Goal: Task Accomplishment & Management: Complete application form

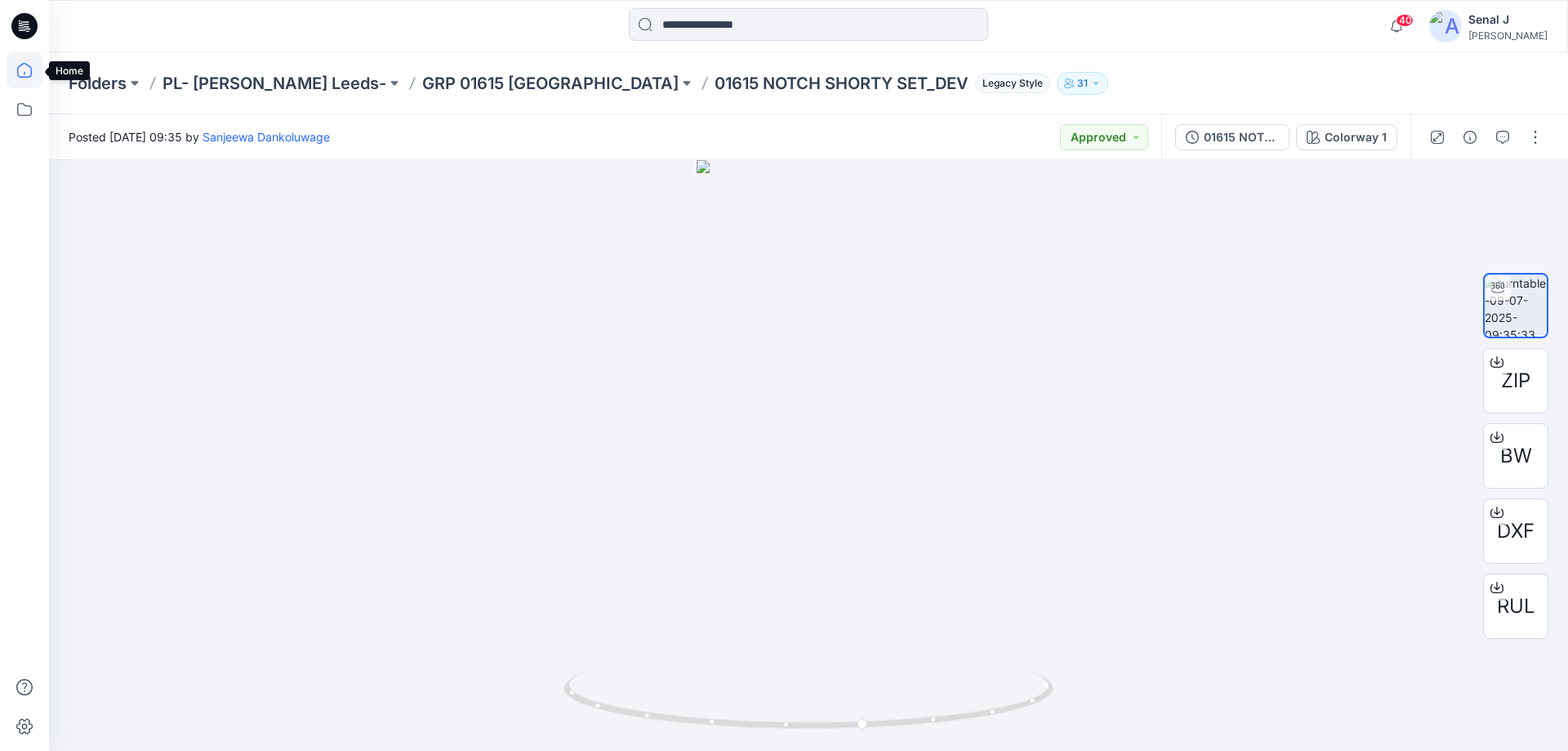
click at [37, 69] on icon at bounding box center [24, 70] width 36 height 36
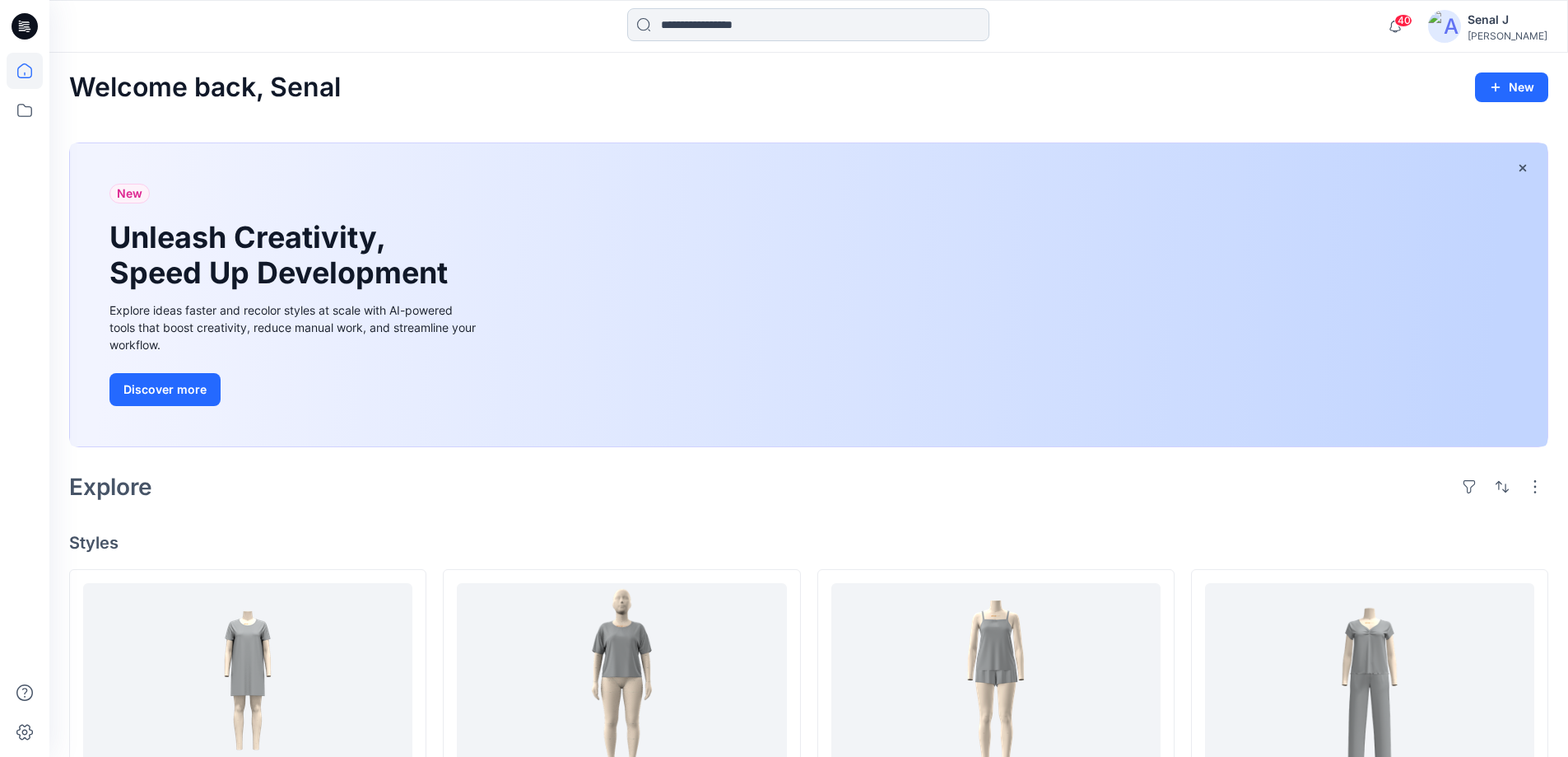
click at [701, 29] on input at bounding box center [809, 24] width 362 height 33
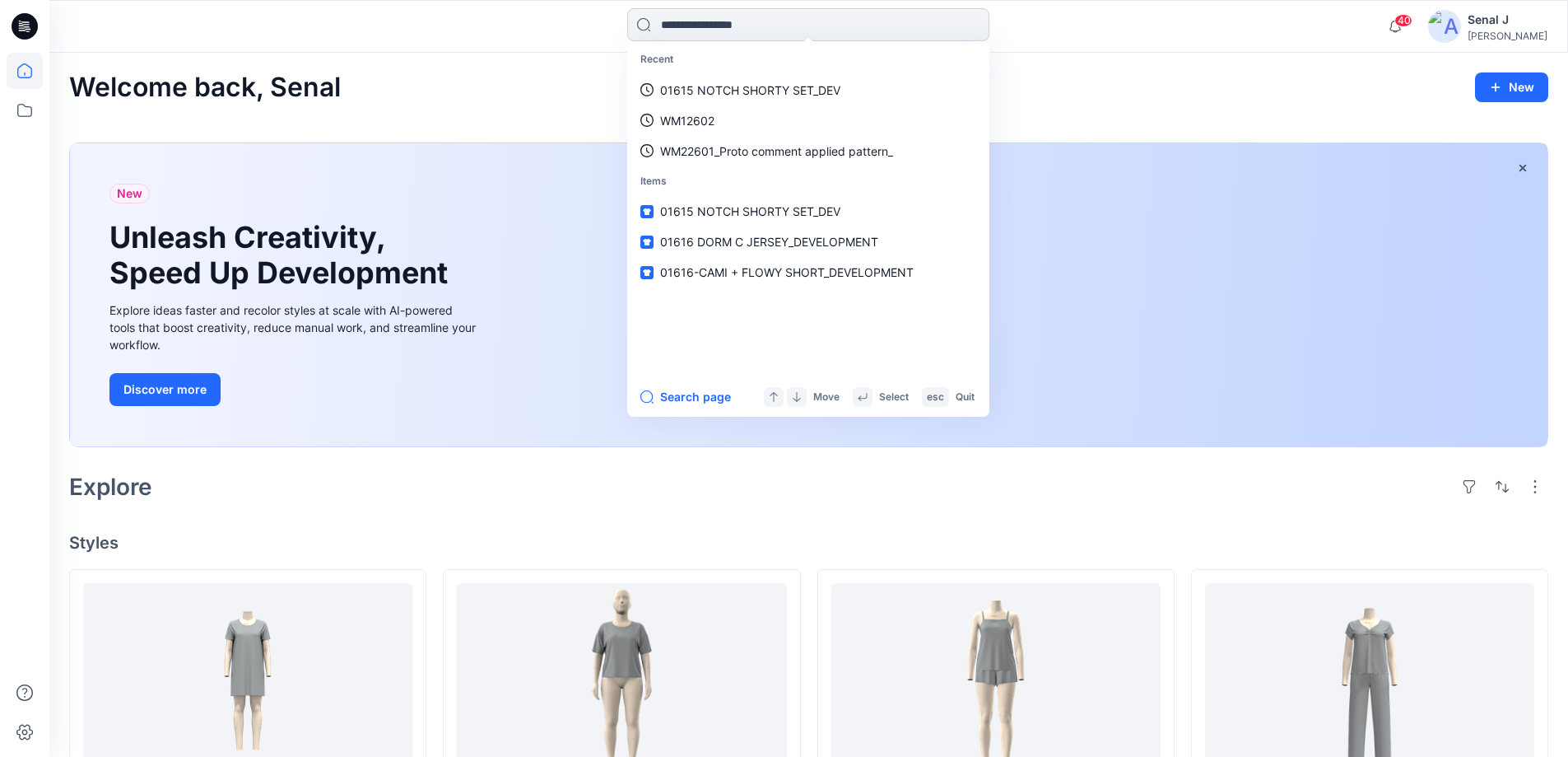
paste input "**********"
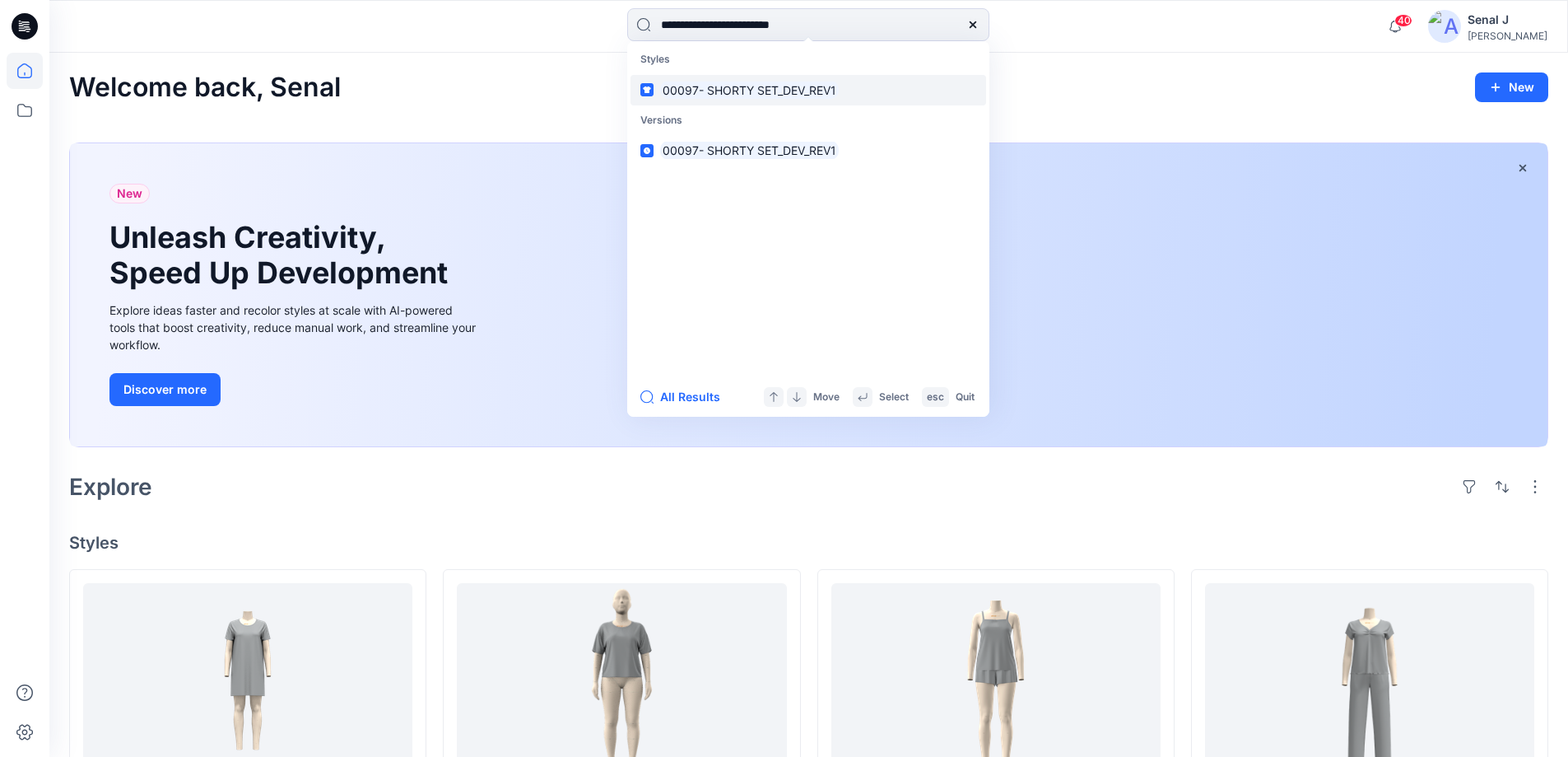
type input "**********"
click at [698, 92] on mark "00097- SHORTY SET_DEV_REV1" at bounding box center [750, 89] width 178 height 19
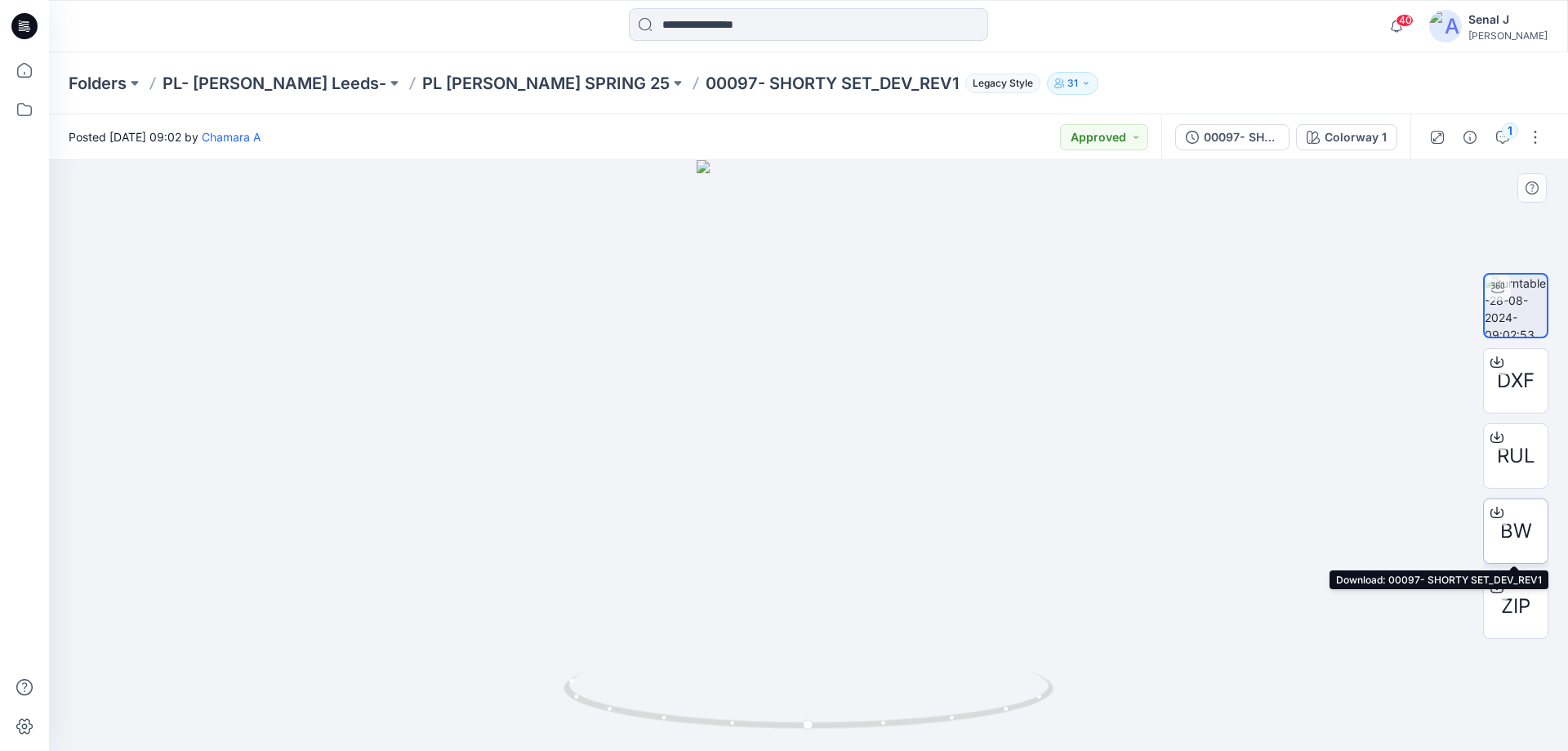
click at [1510, 518] on span "BW" at bounding box center [1516, 531] width 32 height 29
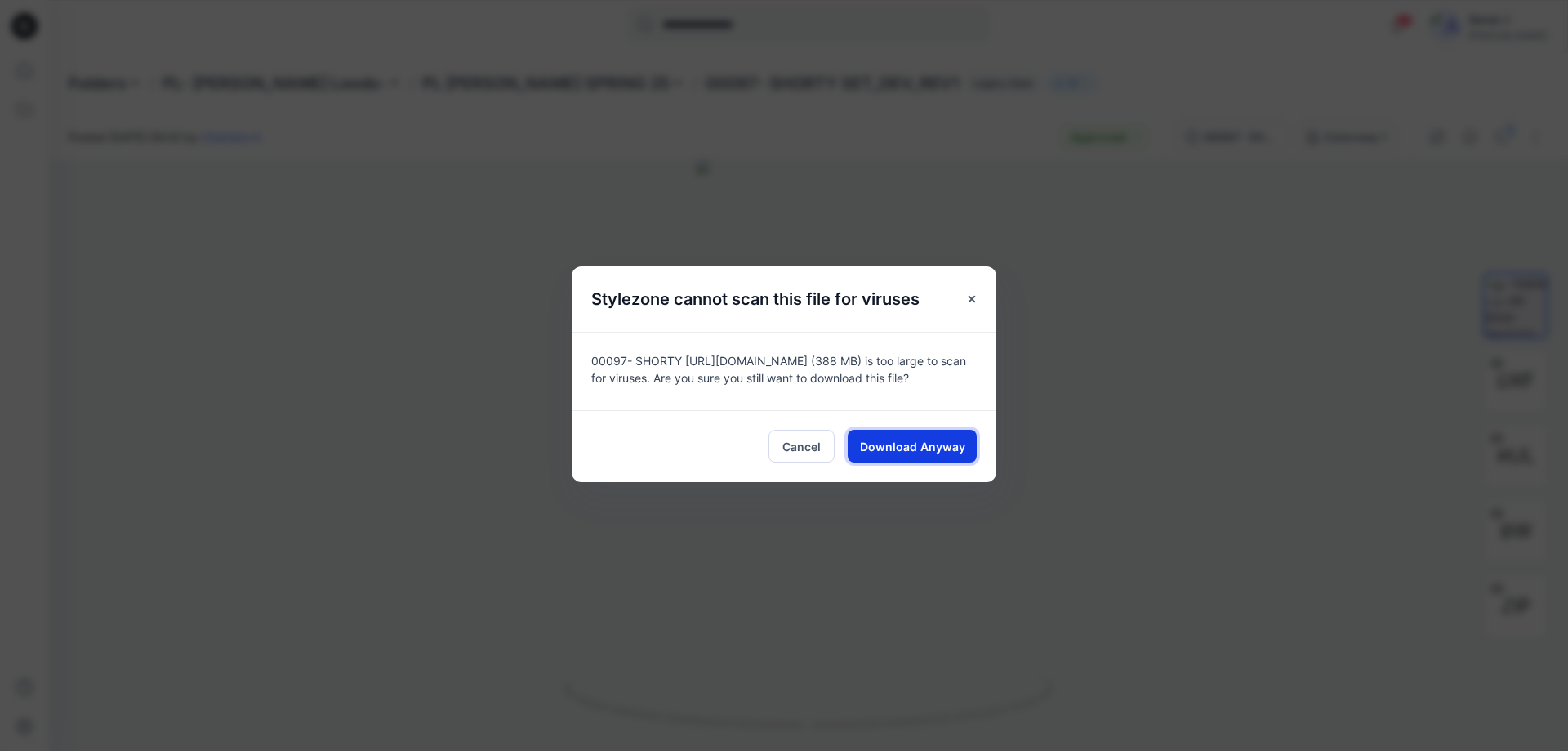
click at [907, 451] on span "Download Anyway" at bounding box center [912, 446] width 105 height 17
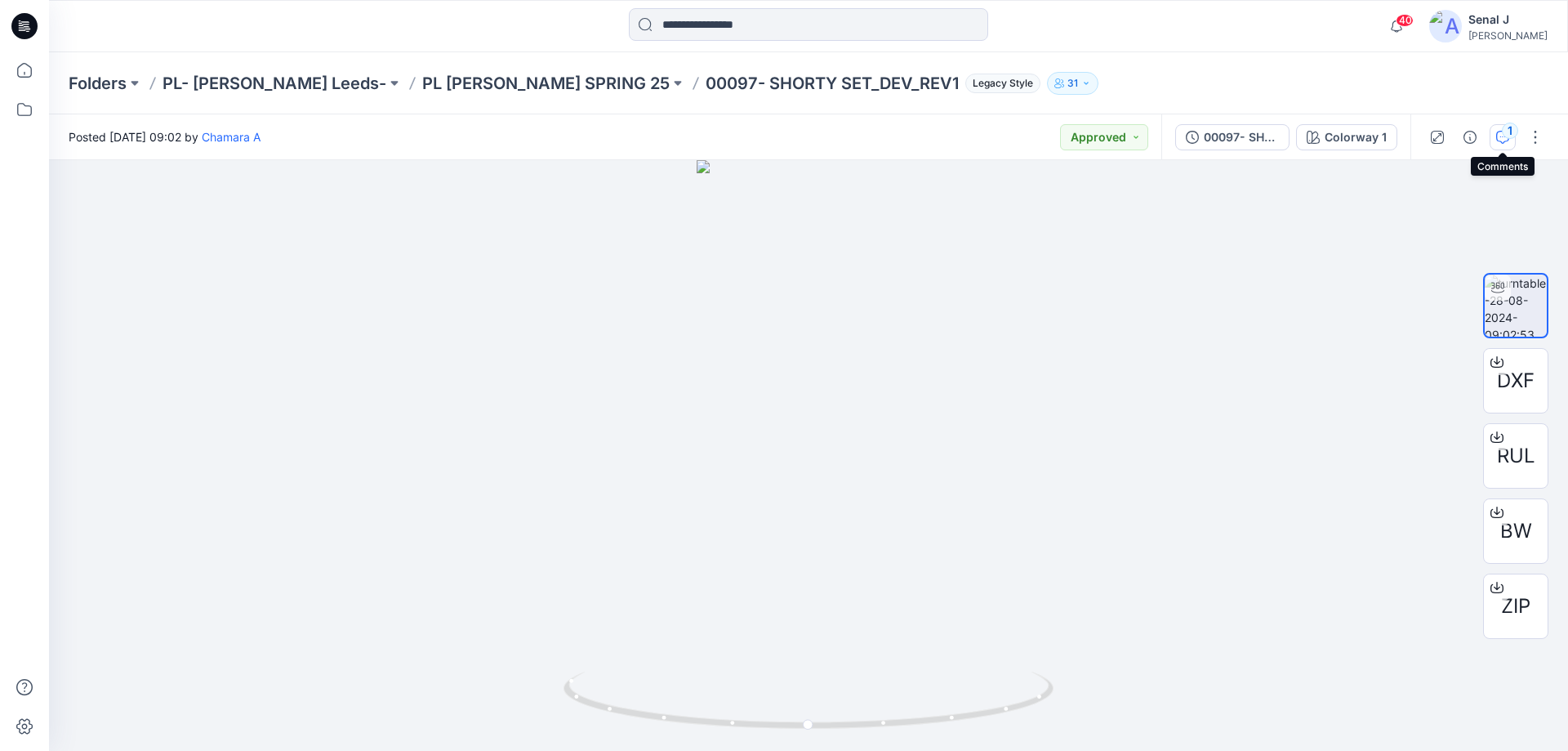
click at [1501, 141] on icon "button" at bounding box center [1503, 137] width 13 height 13
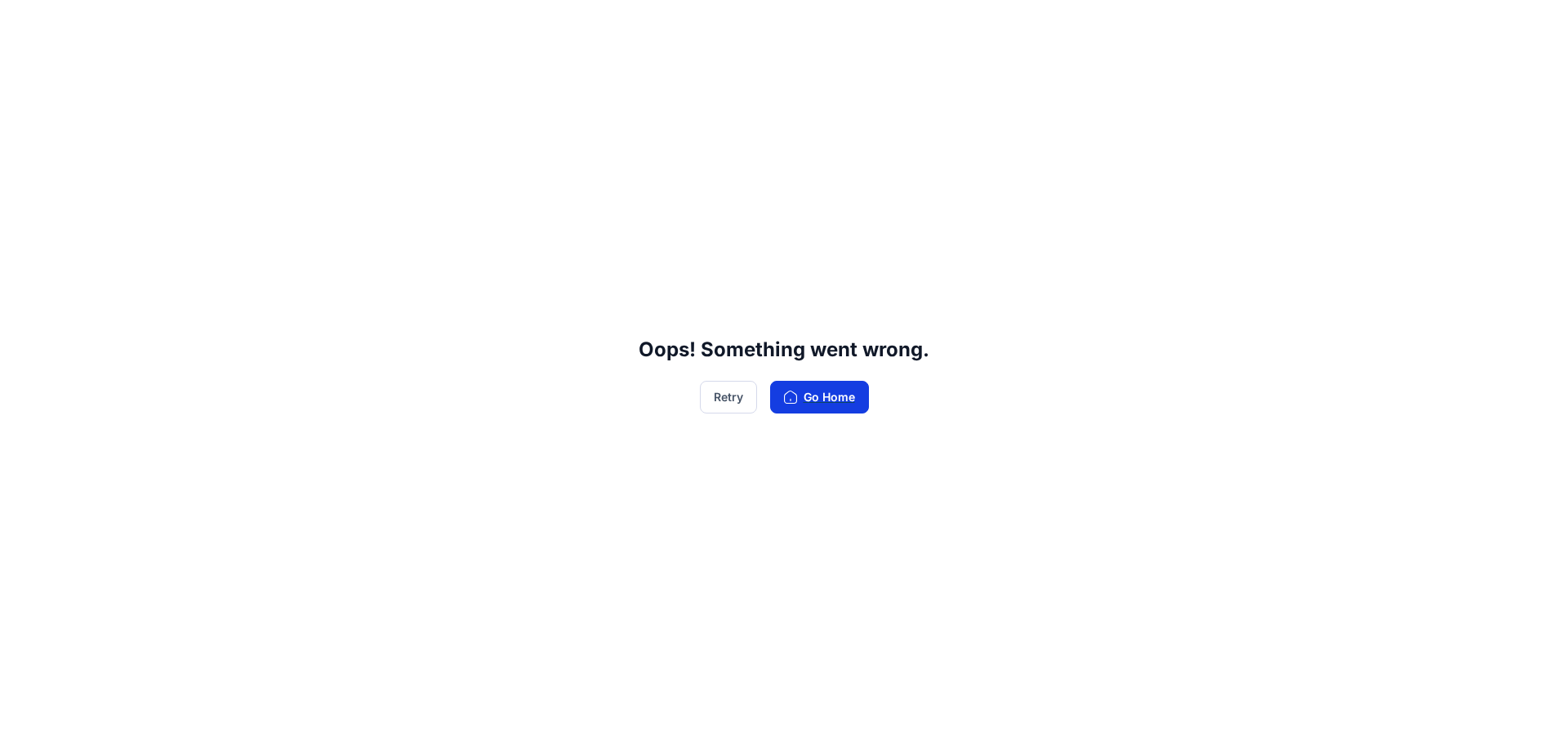
click at [834, 398] on button "Go Home" at bounding box center [820, 396] width 99 height 33
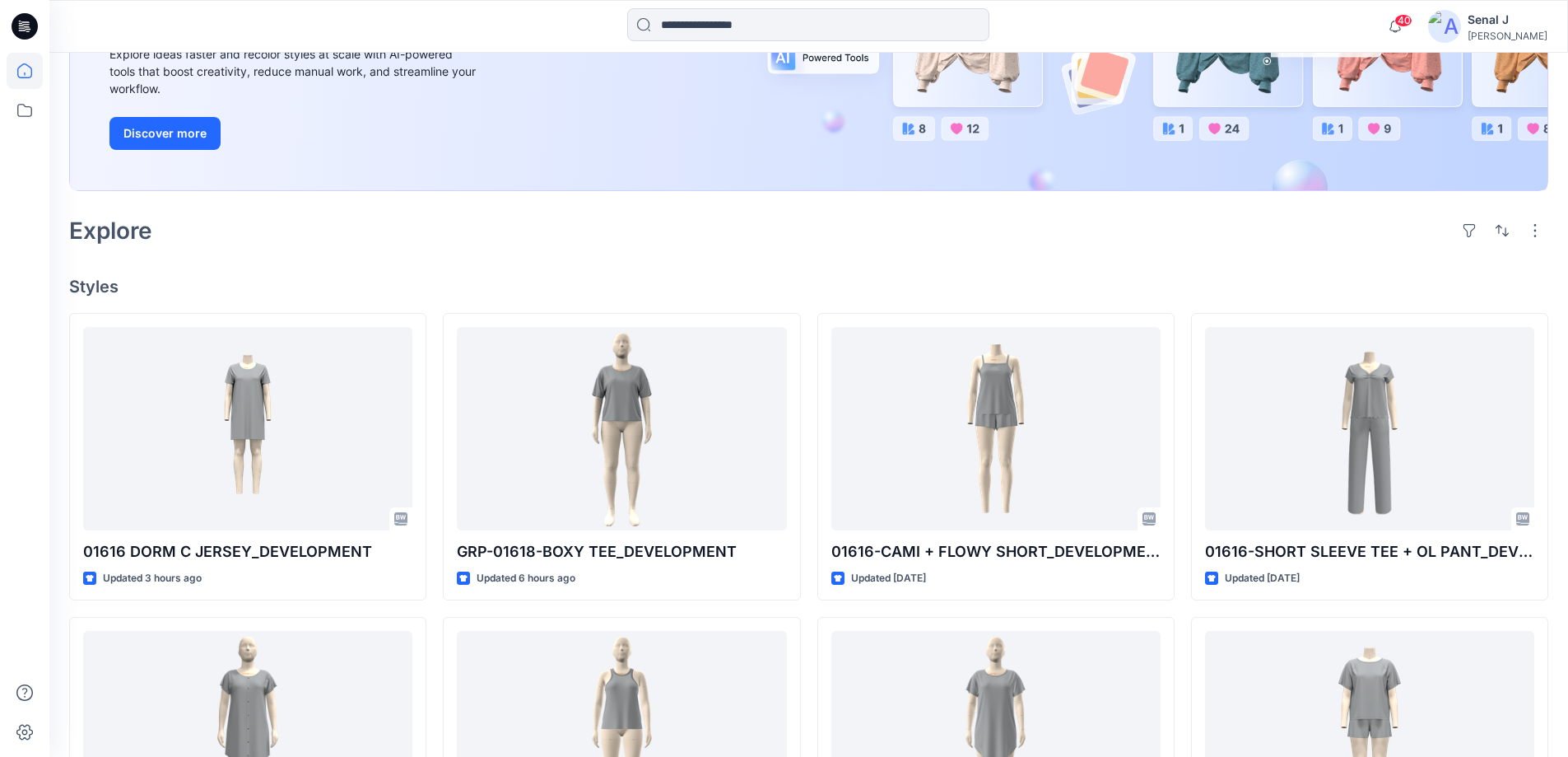
scroll to position [329, 0]
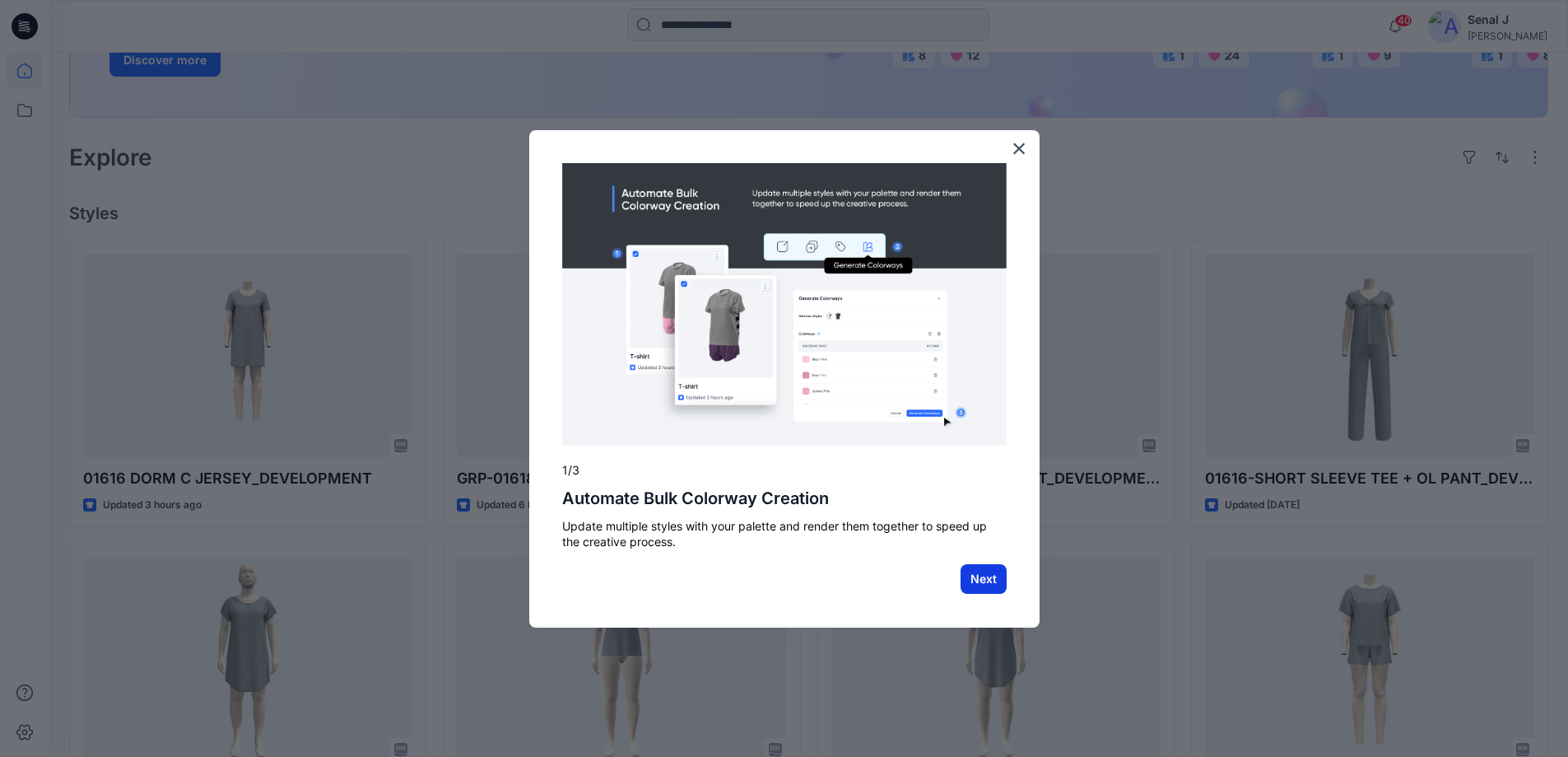
click at [994, 581] on button "Next" at bounding box center [984, 578] width 46 height 29
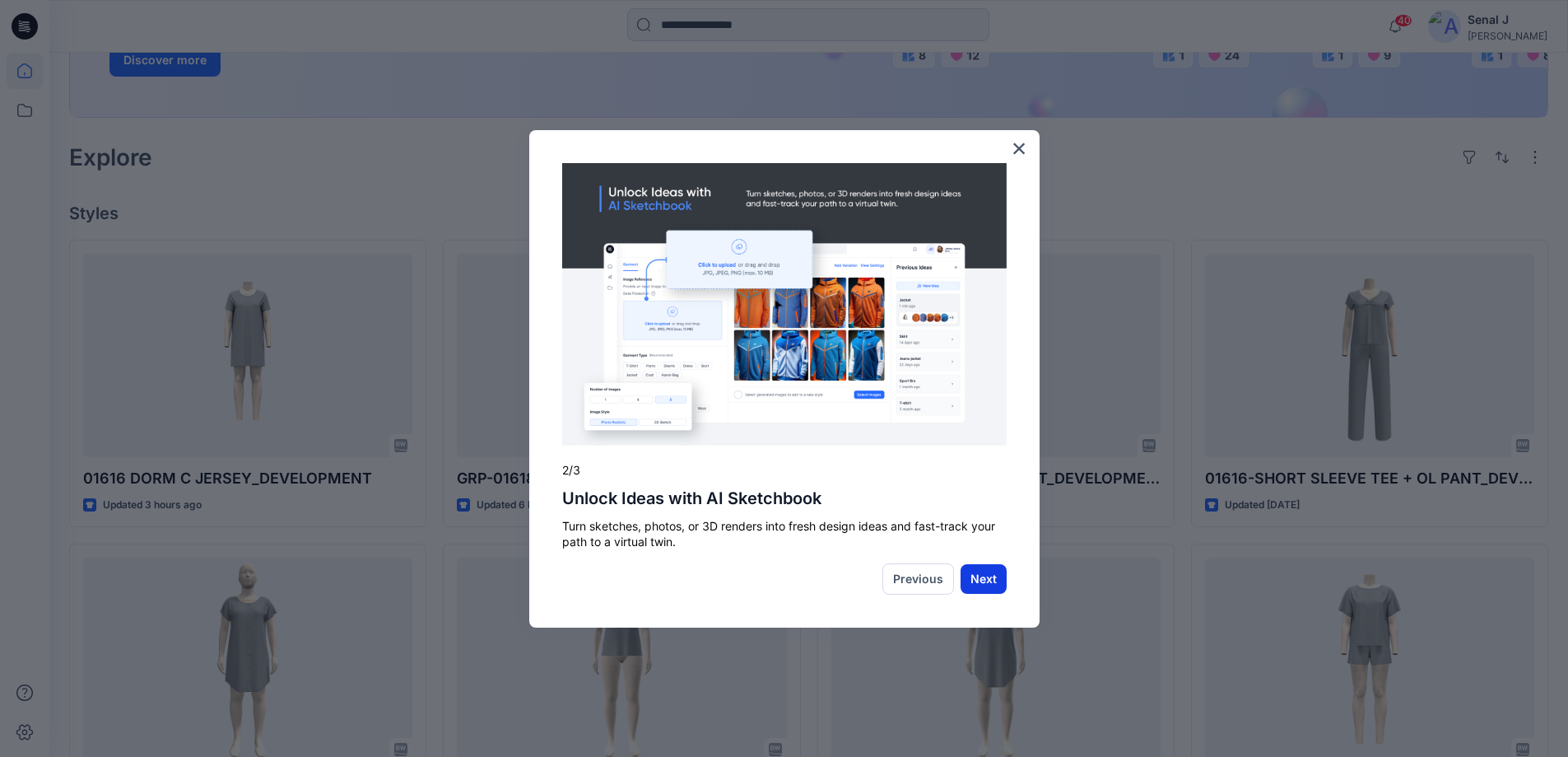
click at [991, 583] on button "Next" at bounding box center [984, 578] width 46 height 29
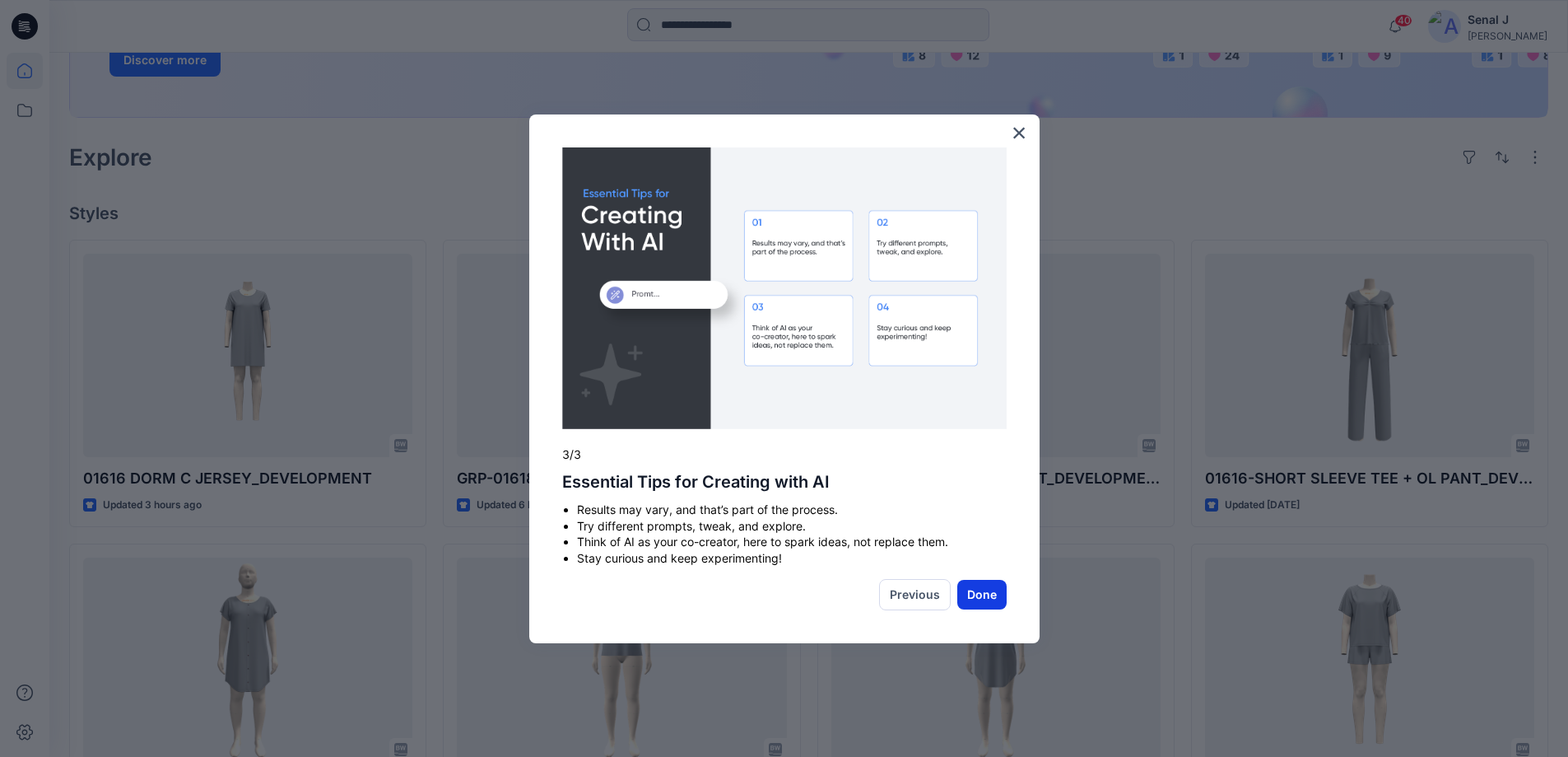
click at [972, 591] on button "Done" at bounding box center [981, 594] width 49 height 29
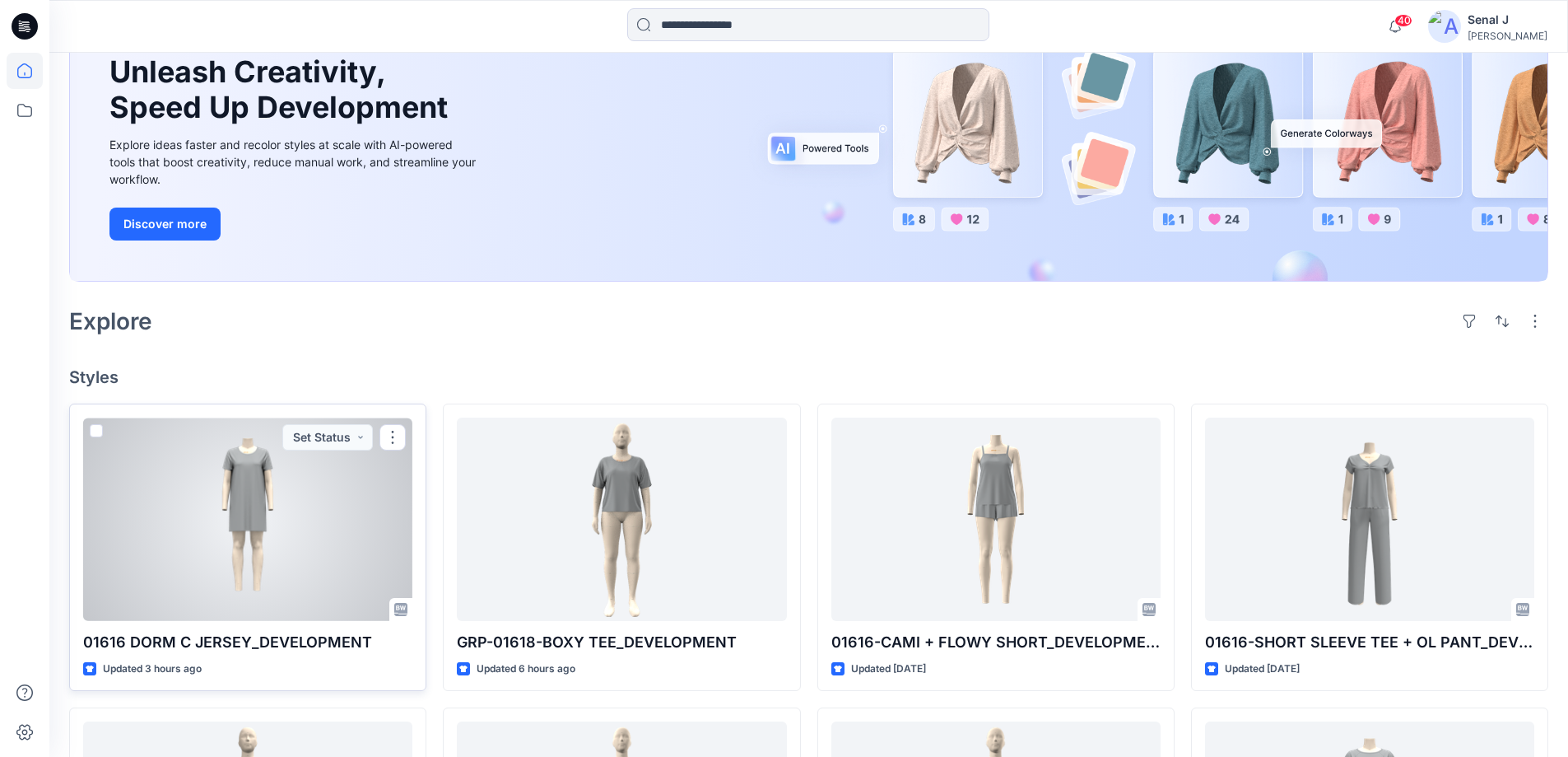
scroll to position [220, 0]
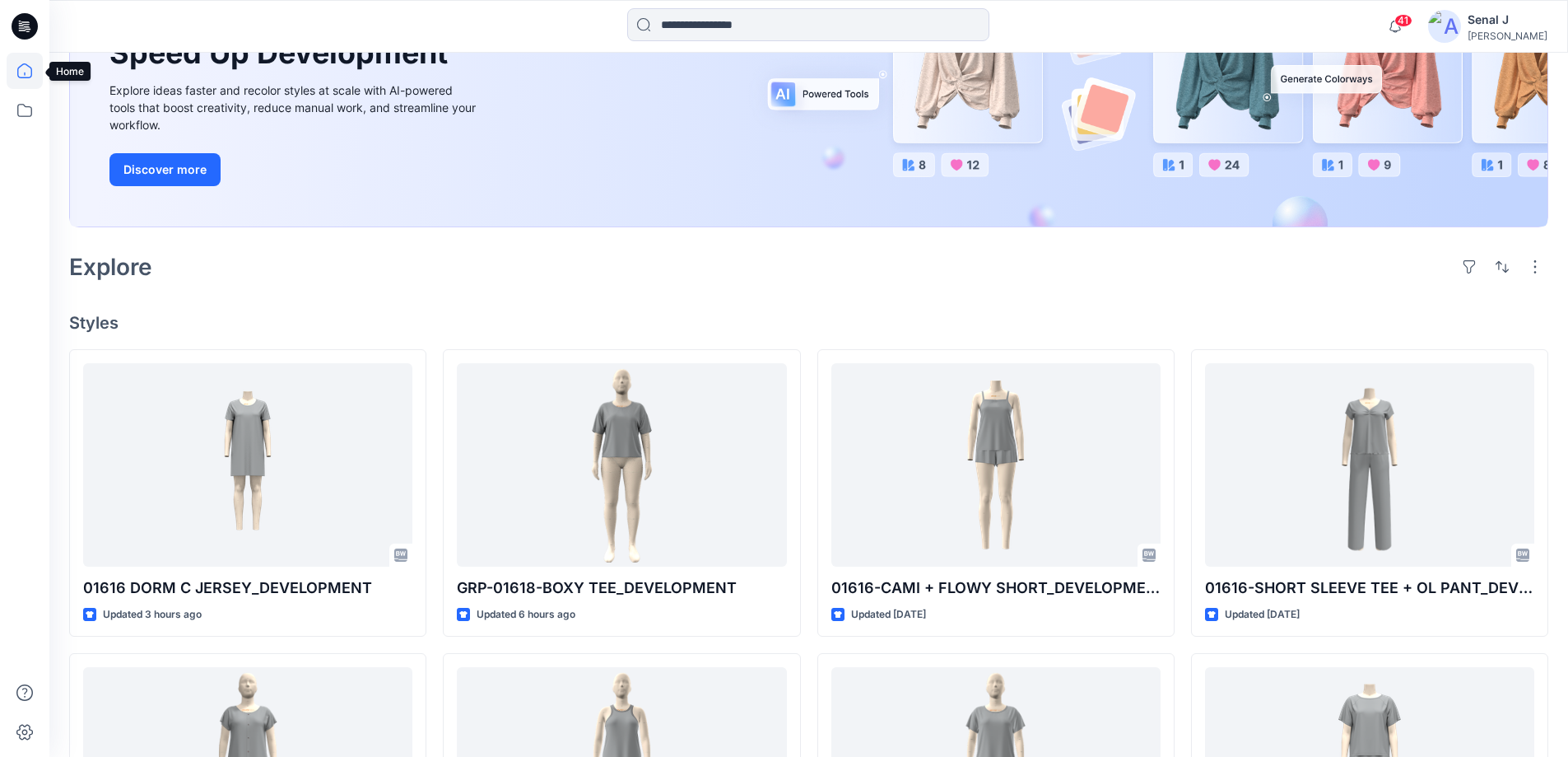
click at [31, 73] on icon at bounding box center [24, 70] width 15 height 15
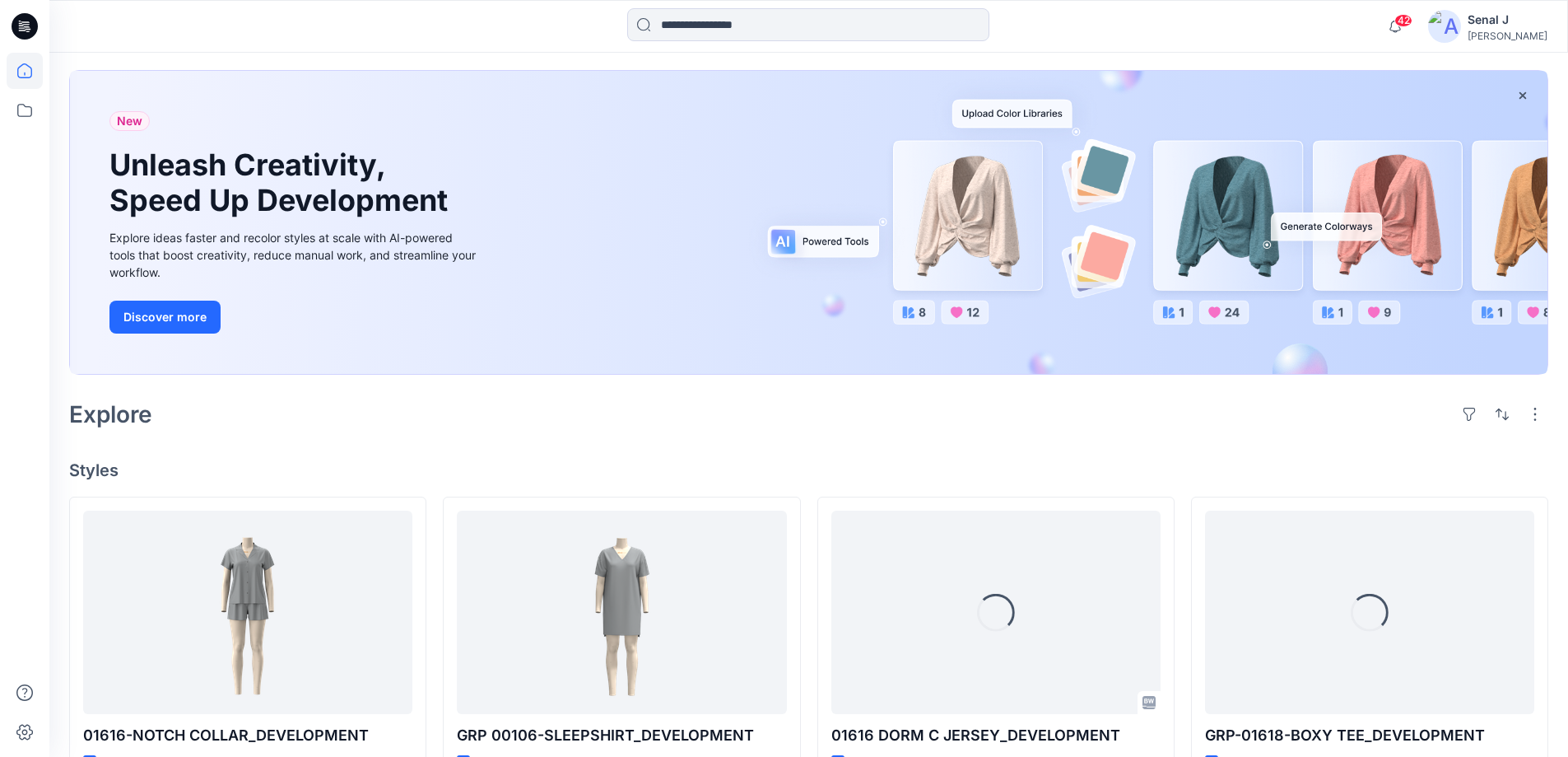
scroll to position [110, 0]
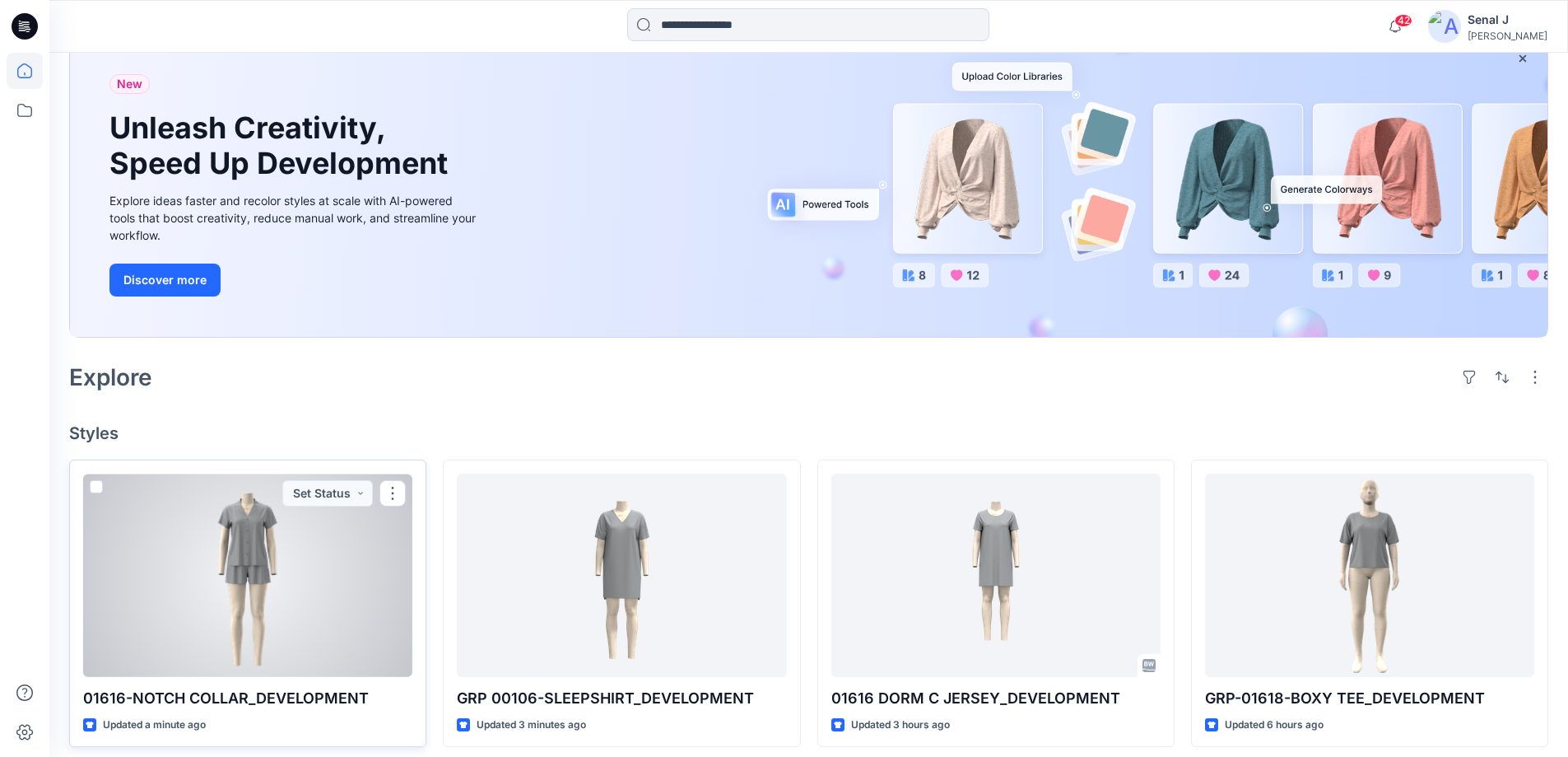
click at [261, 567] on div at bounding box center [247, 575] width 329 height 203
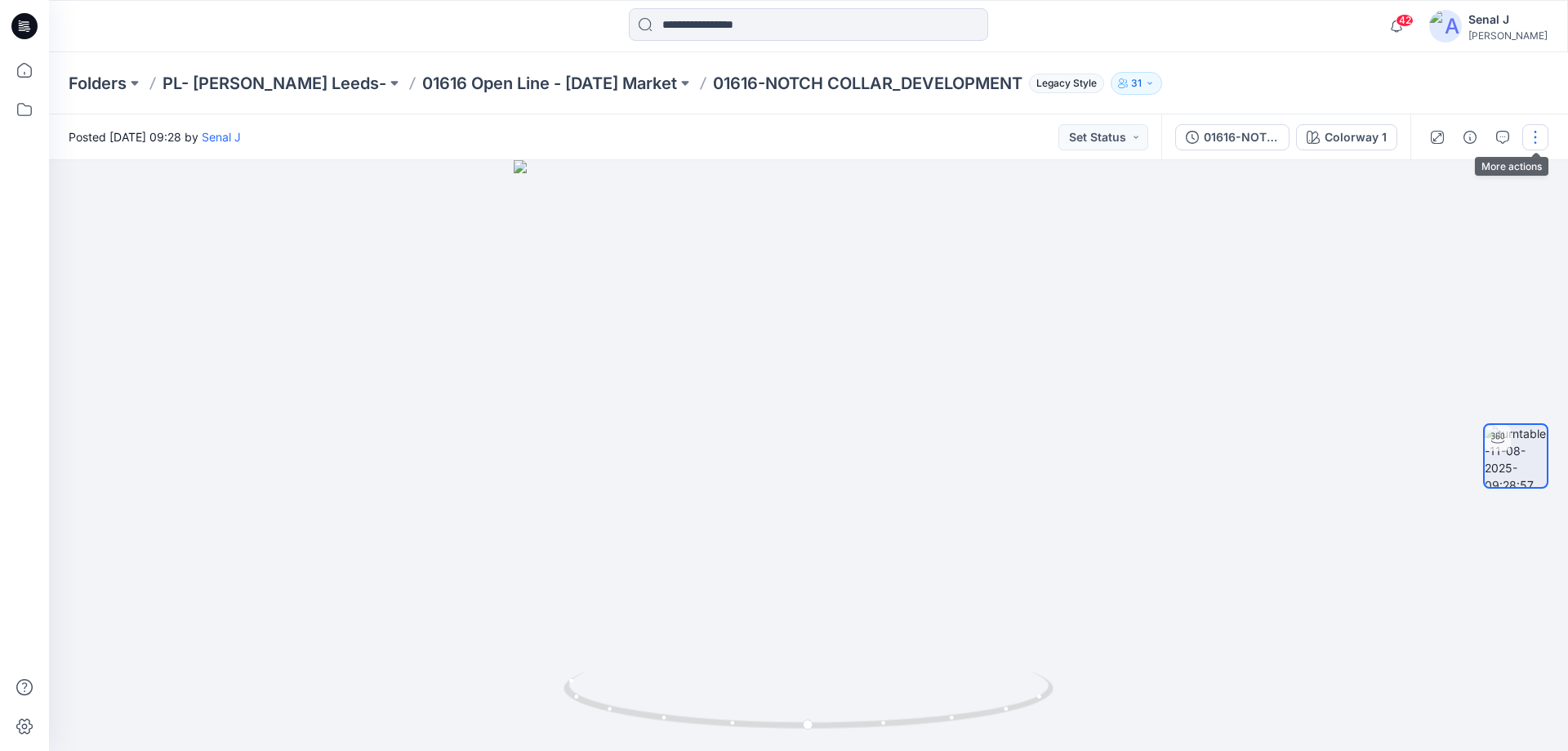
click at [1534, 132] on button "button" at bounding box center [1535, 137] width 27 height 27
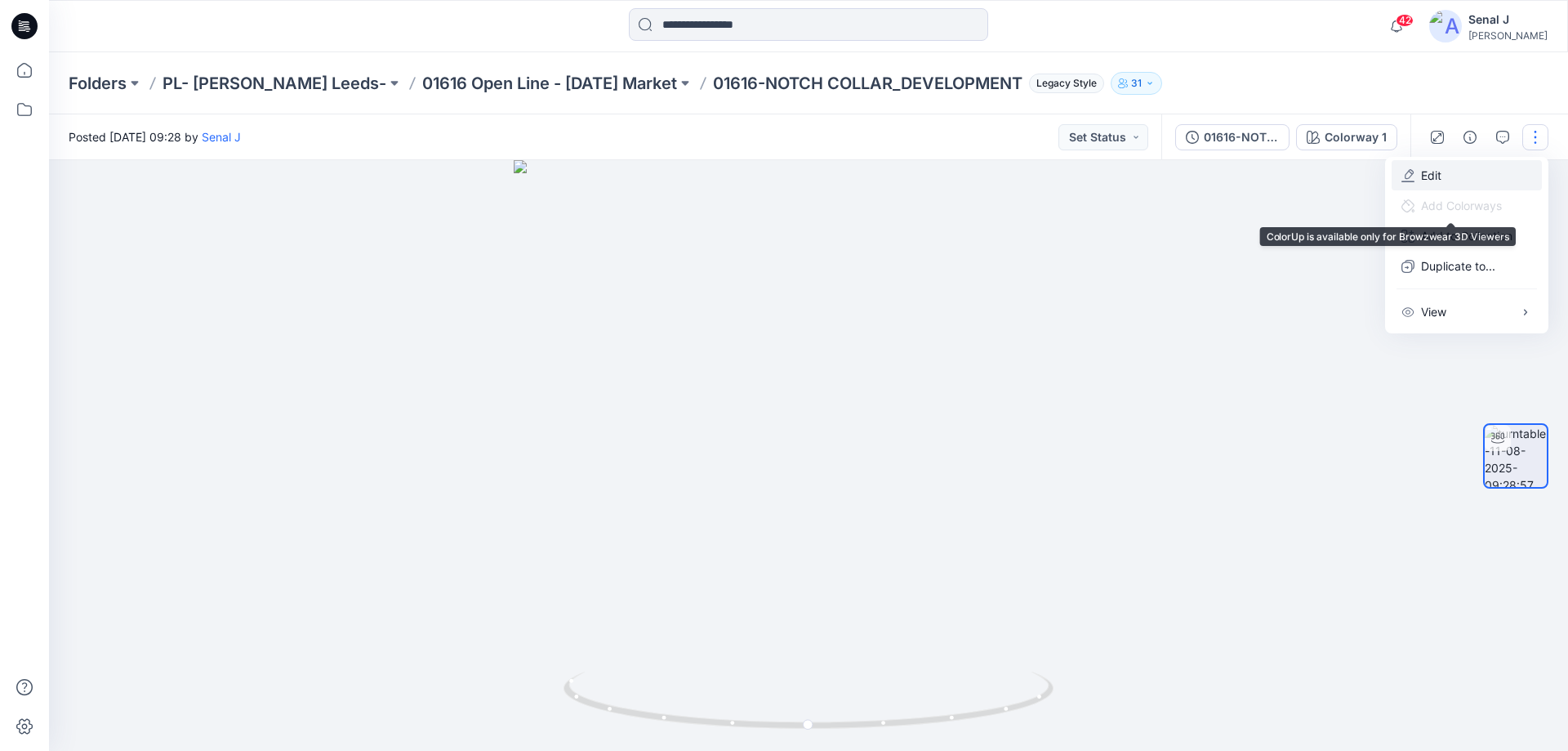
click at [1452, 181] on button "Edit" at bounding box center [1466, 175] width 150 height 30
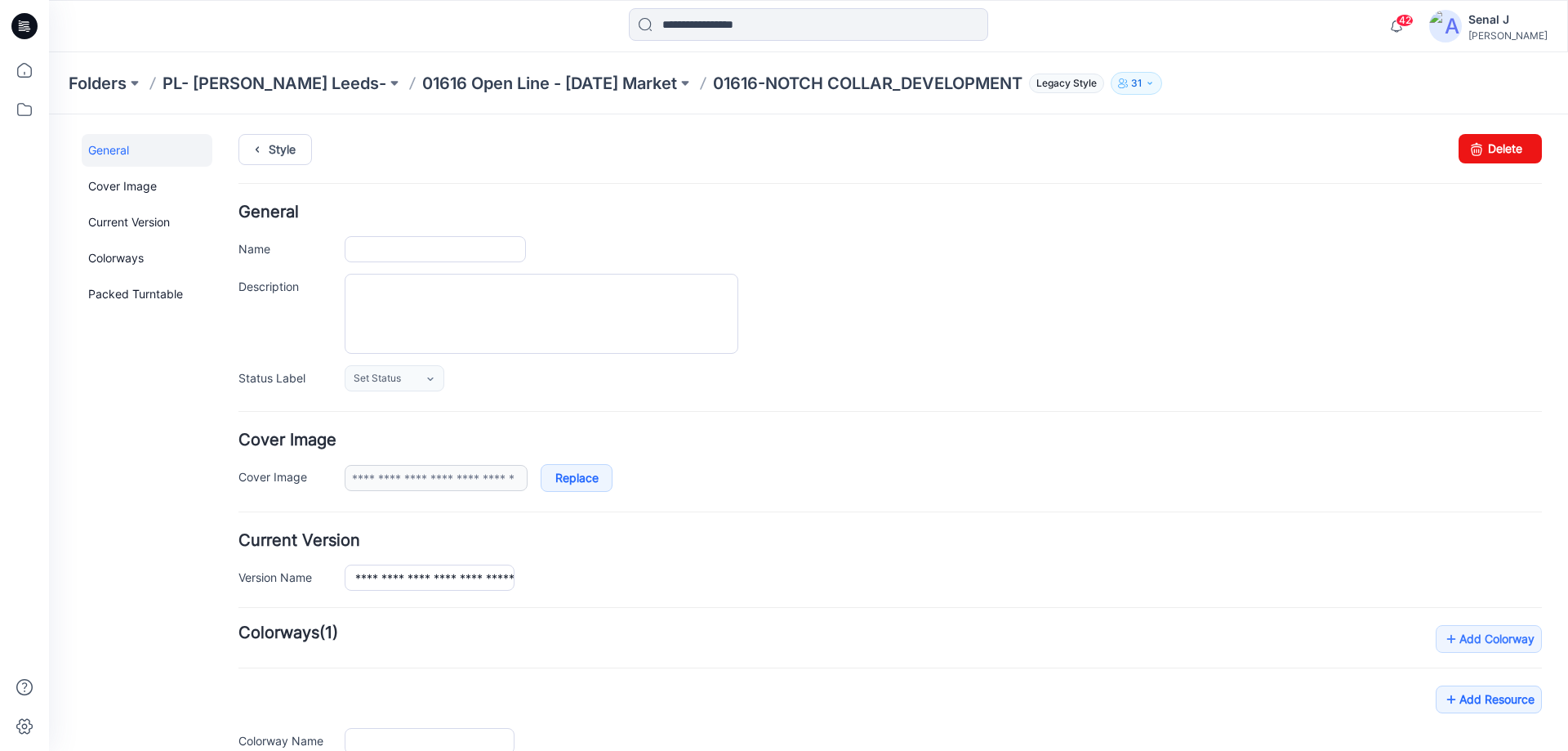
type input "**********"
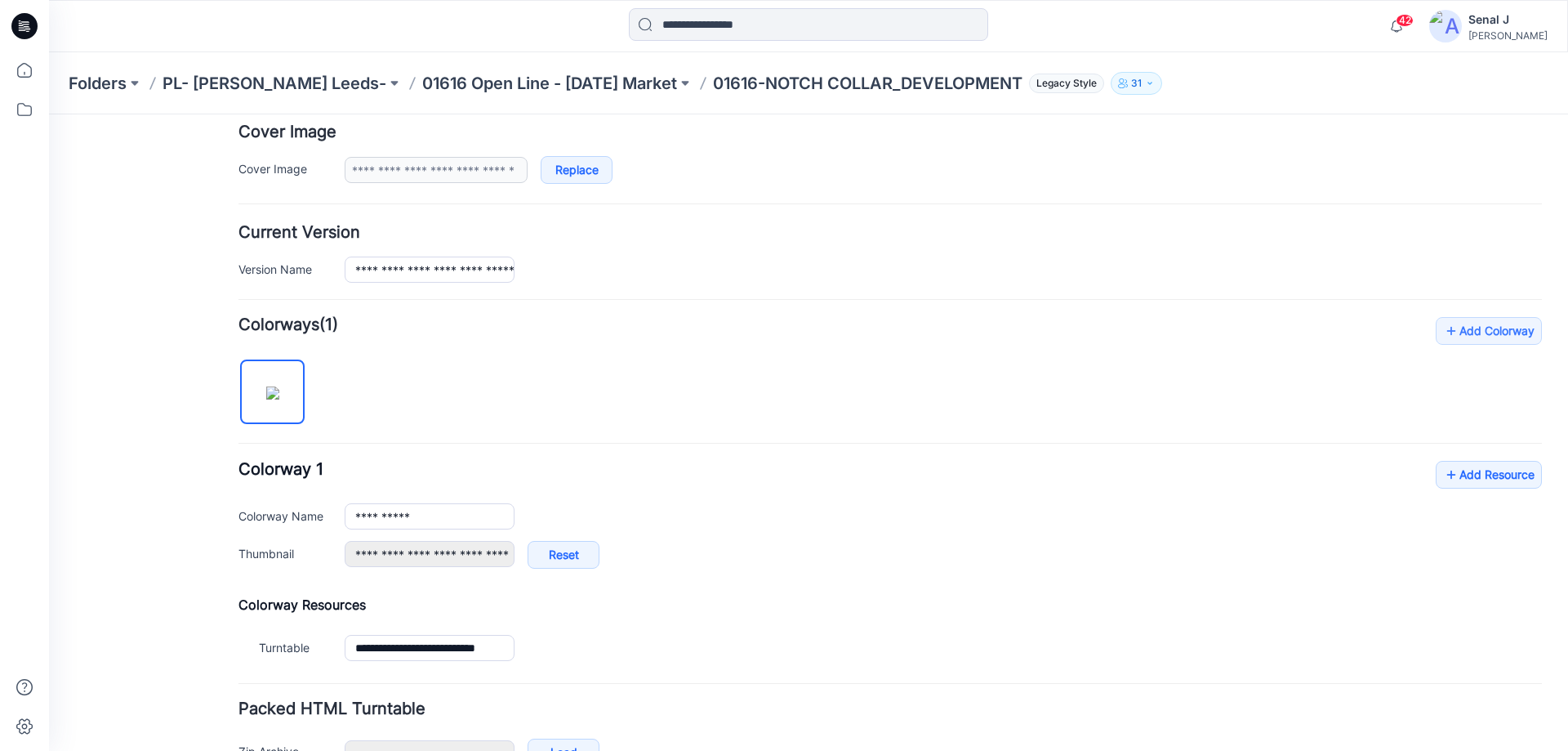
scroll to position [410, 0]
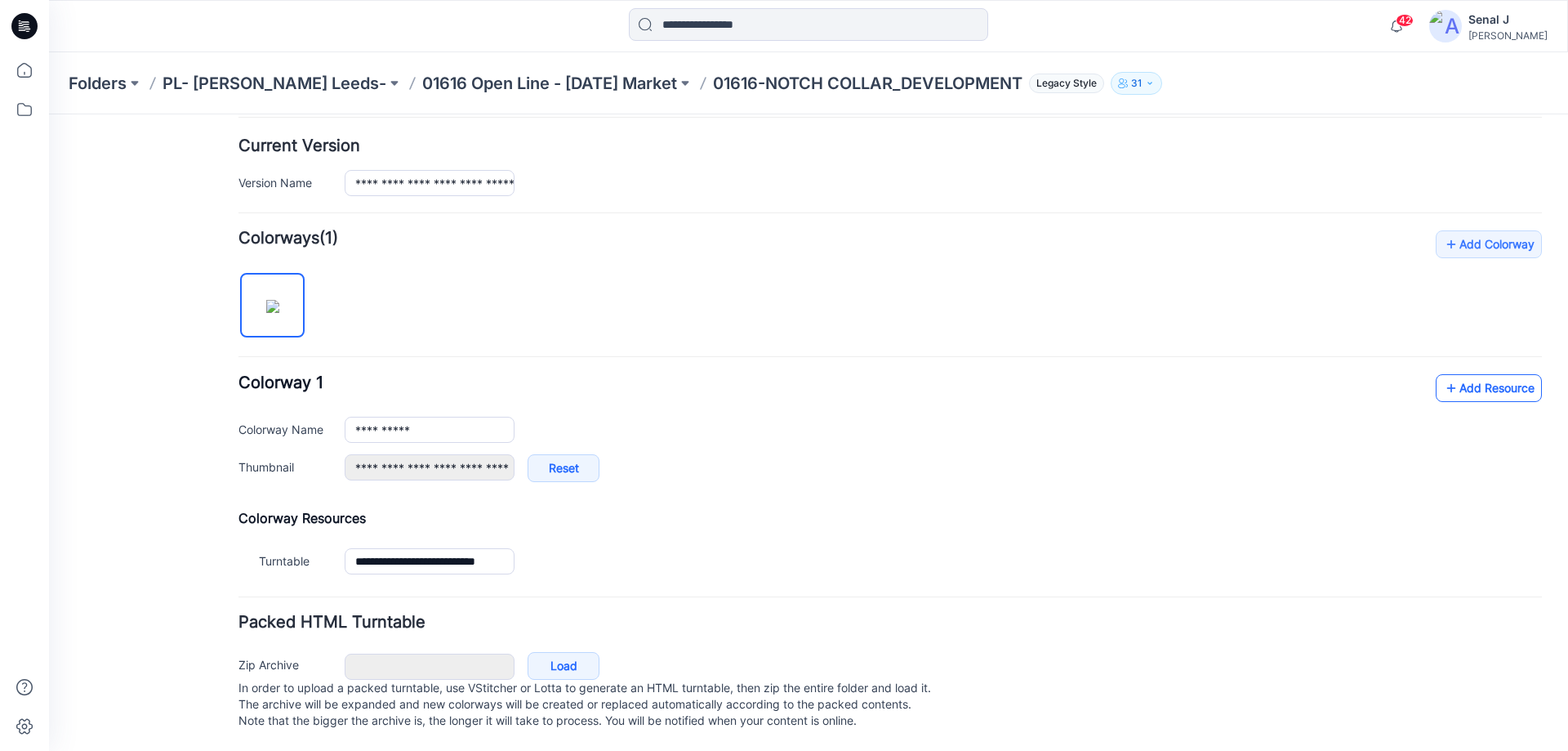
click at [1465, 378] on link "Add Resource" at bounding box center [1488, 387] width 106 height 27
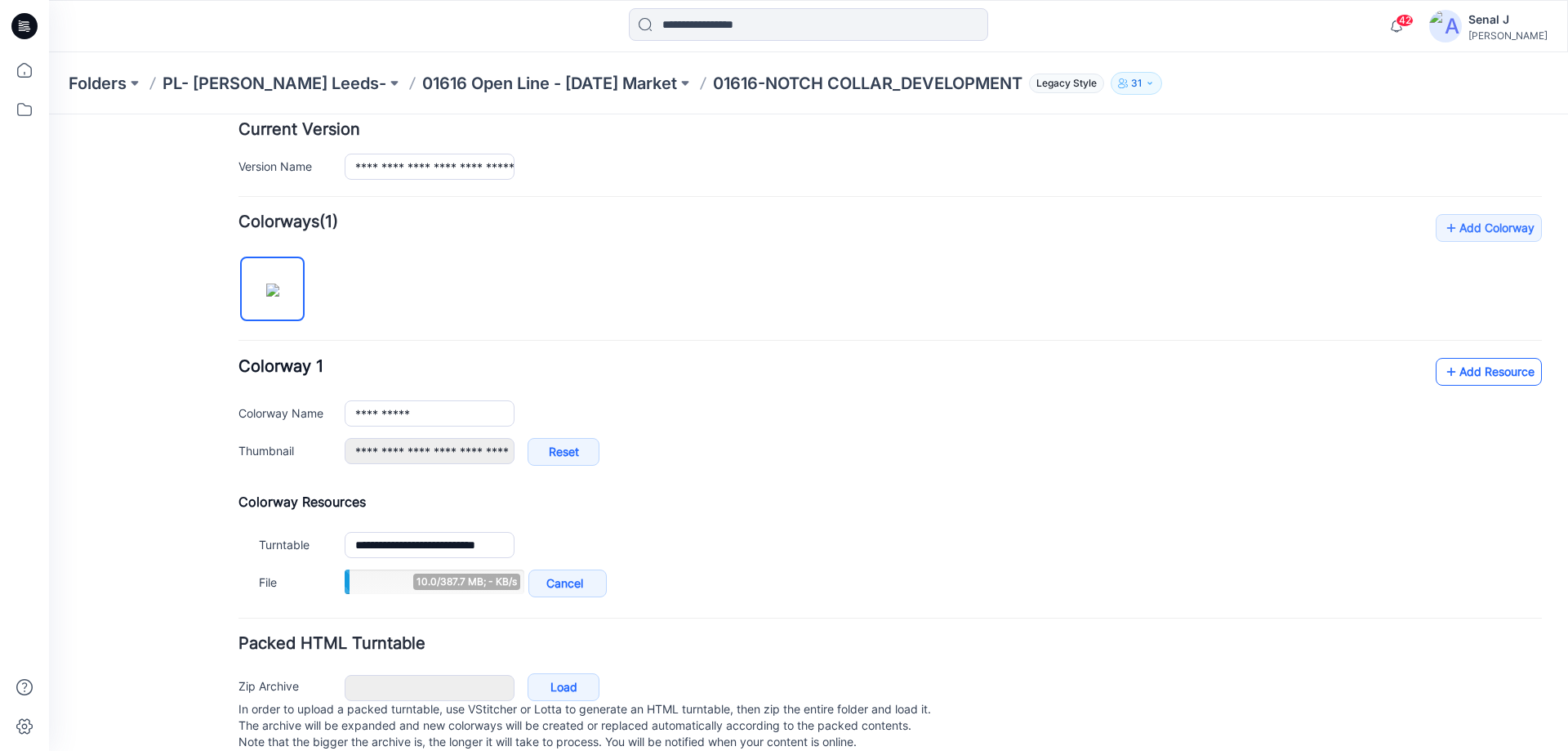
click at [1463, 364] on link "Add Resource" at bounding box center [1488, 371] width 106 height 27
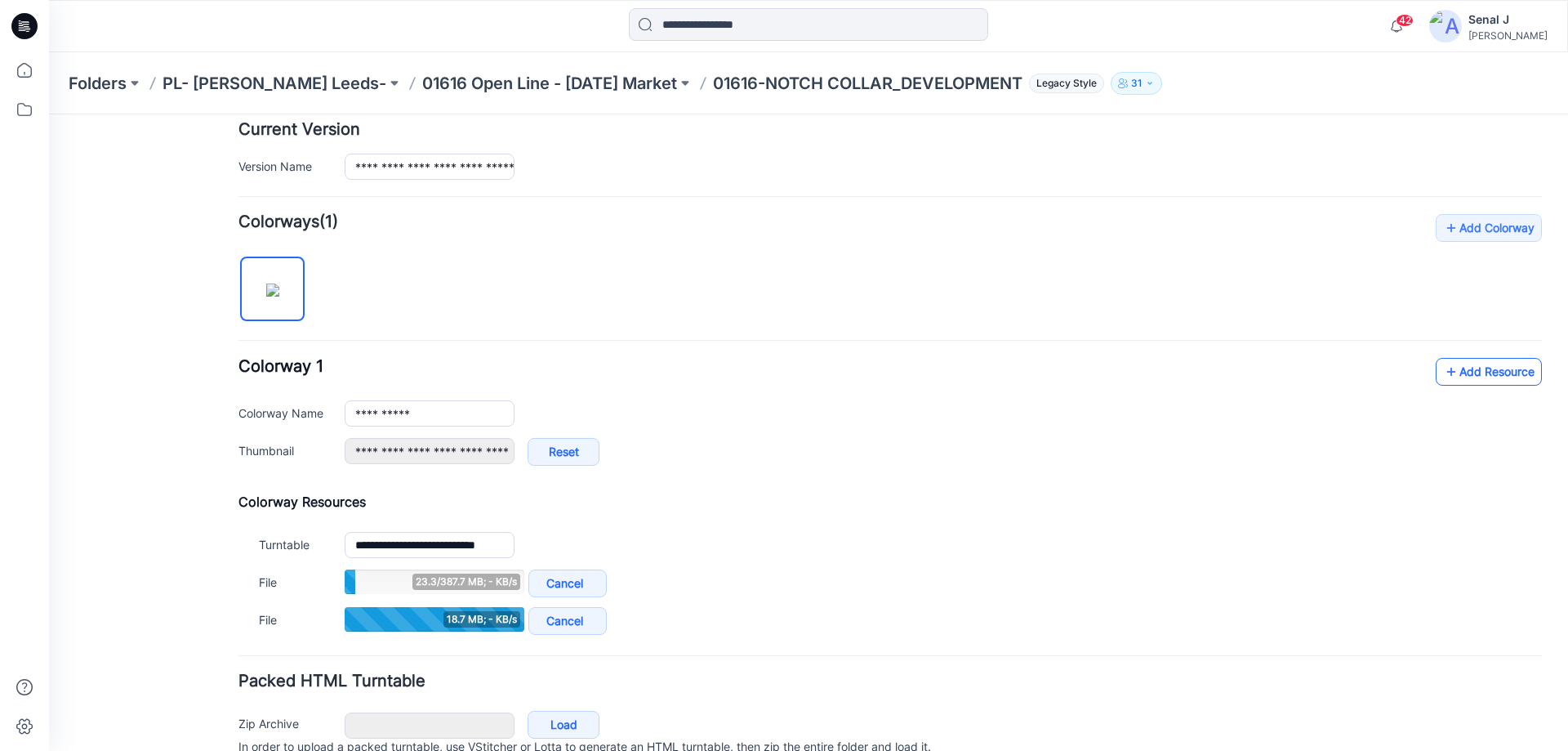
click at [1469, 369] on link "Add Resource" at bounding box center [1488, 371] width 106 height 27
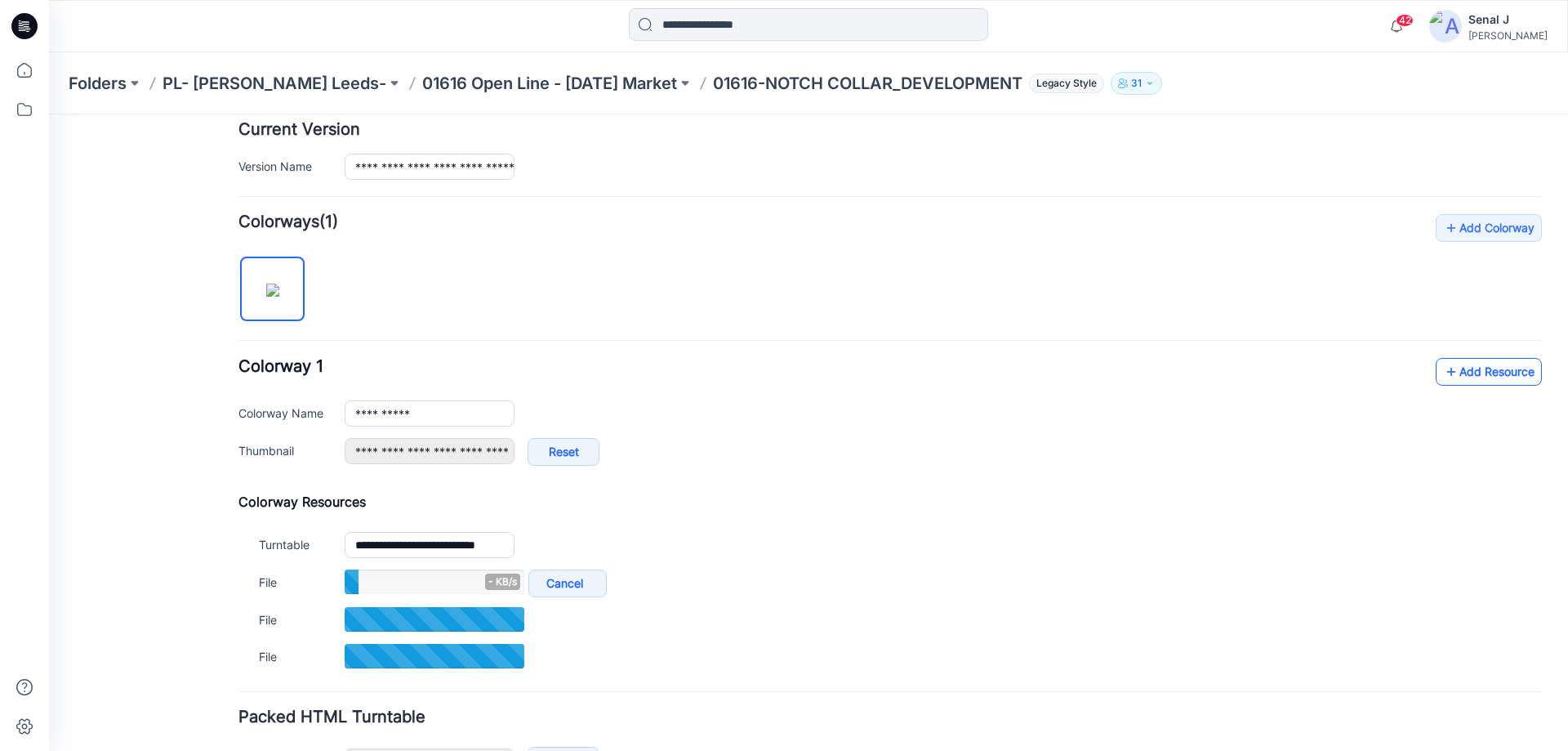
click at [1456, 372] on link "Add Resource" at bounding box center [1488, 371] width 106 height 27
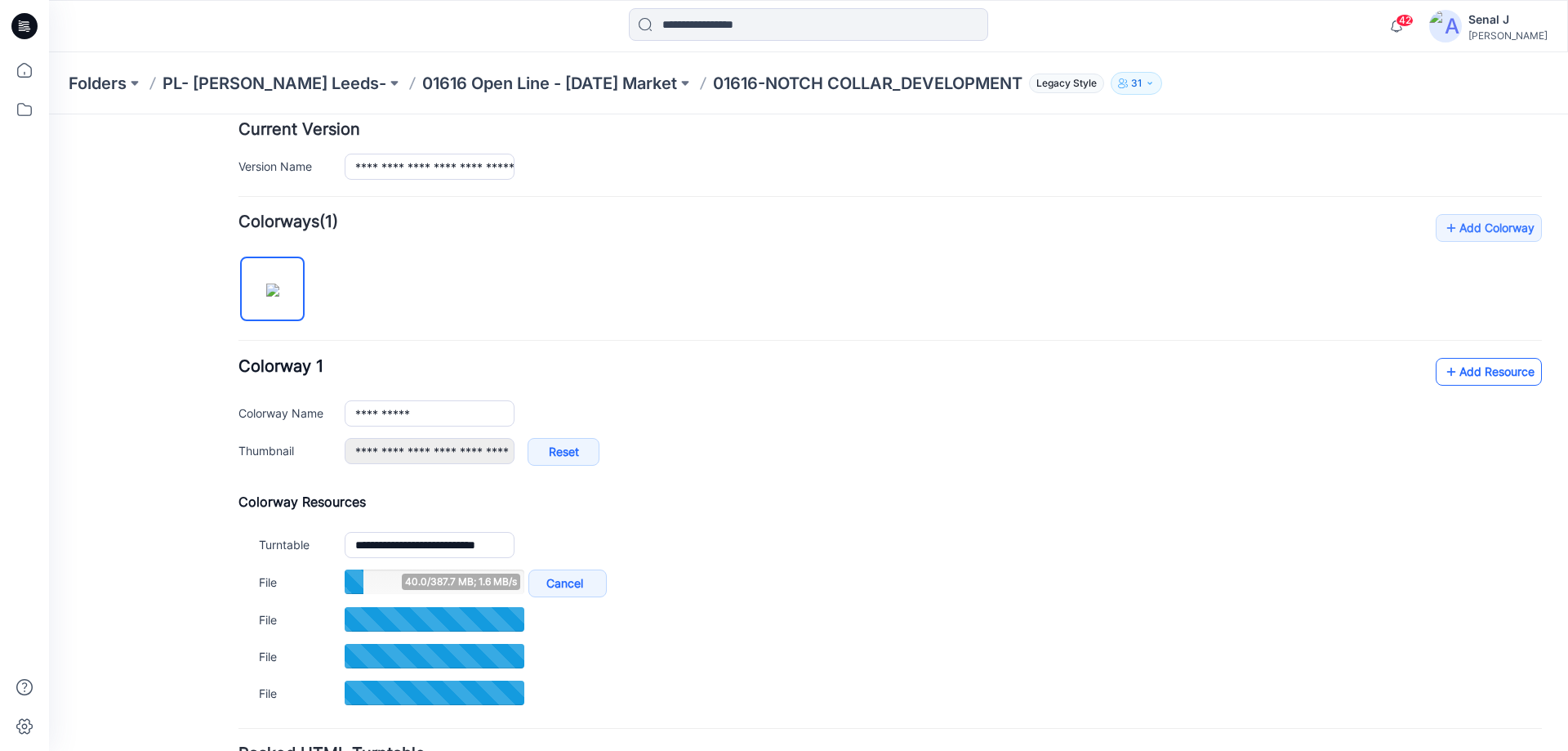
click at [1505, 368] on link "Add Resource" at bounding box center [1488, 371] width 106 height 27
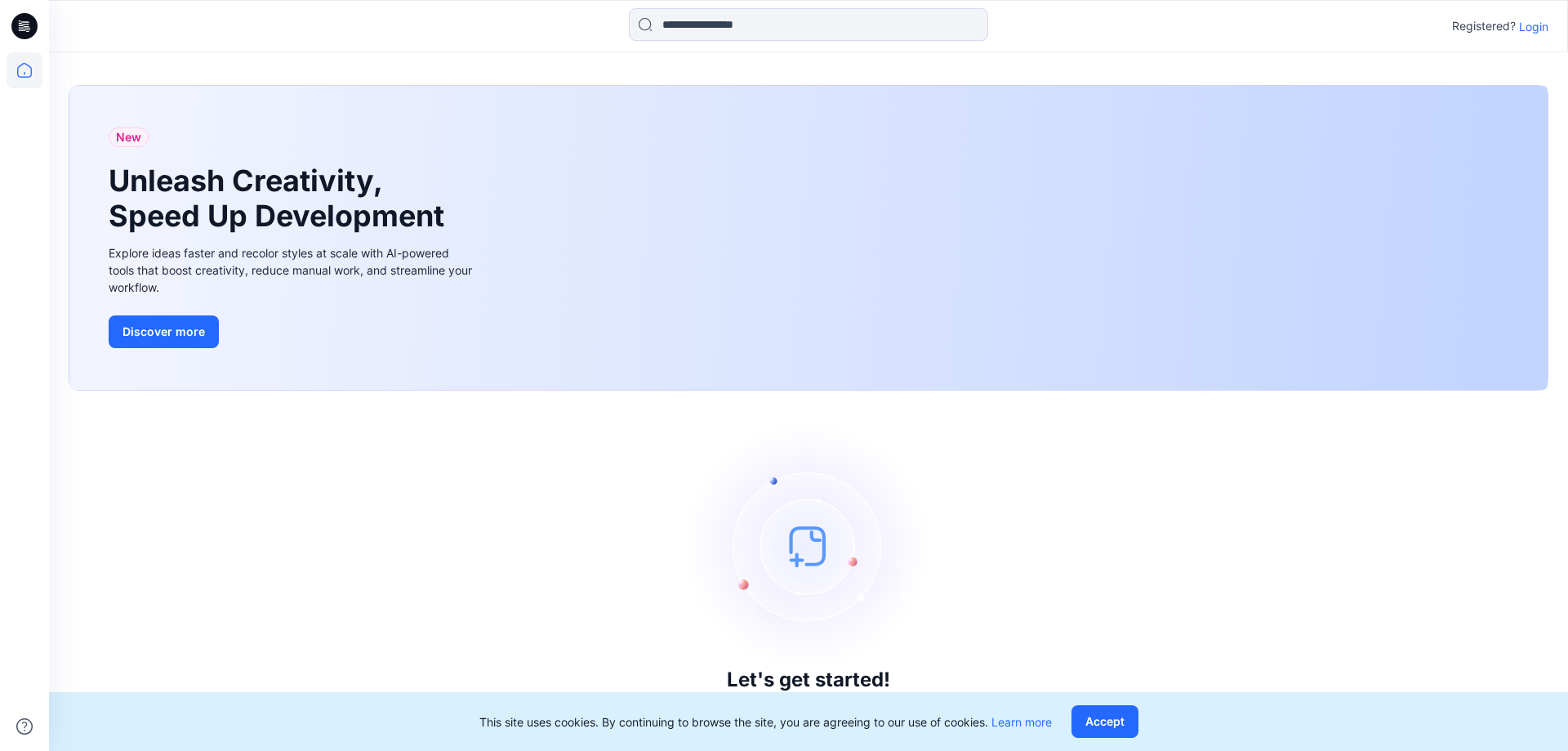
click at [1531, 27] on p "Login" at bounding box center [1533, 26] width 29 height 17
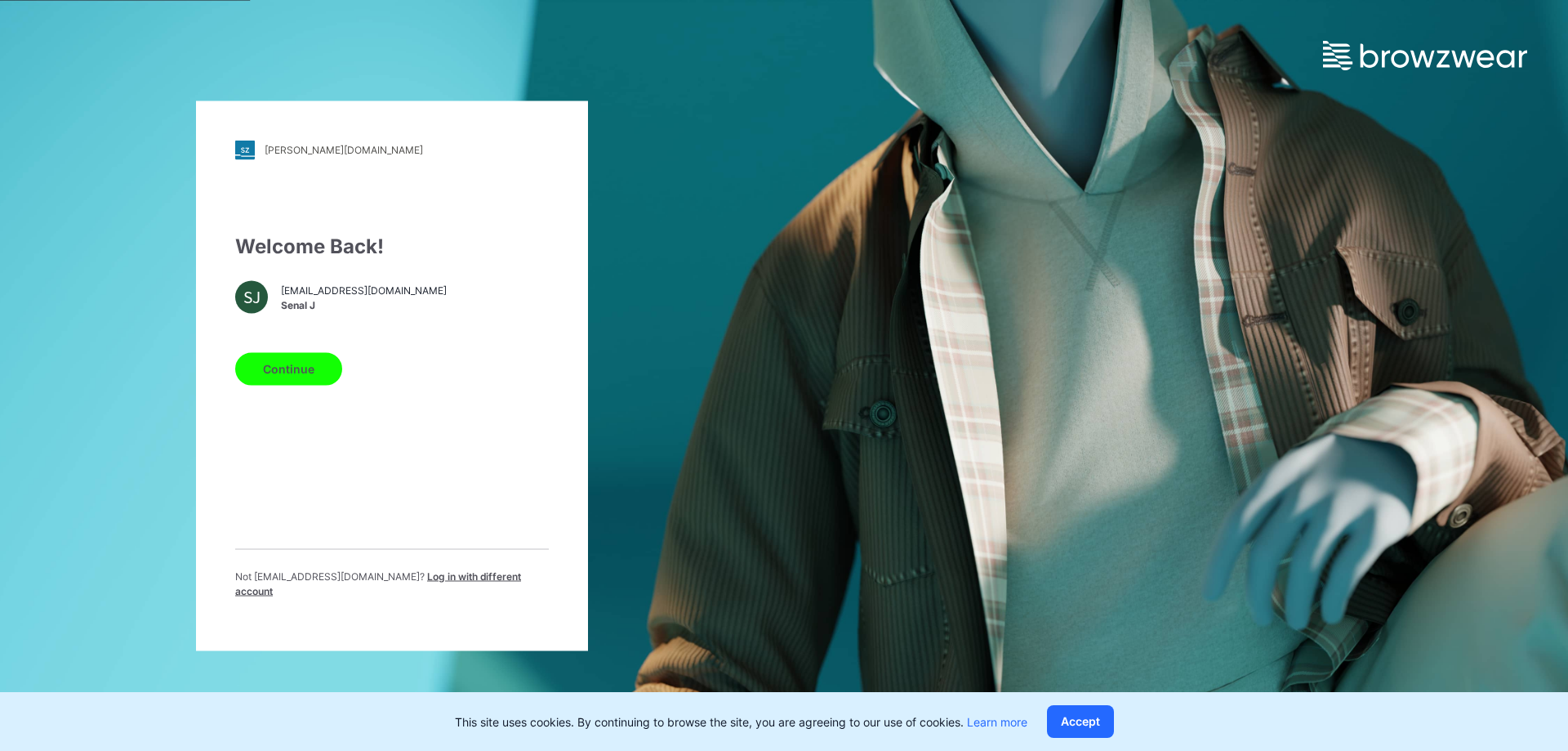
click at [257, 379] on button "Continue" at bounding box center [288, 368] width 107 height 33
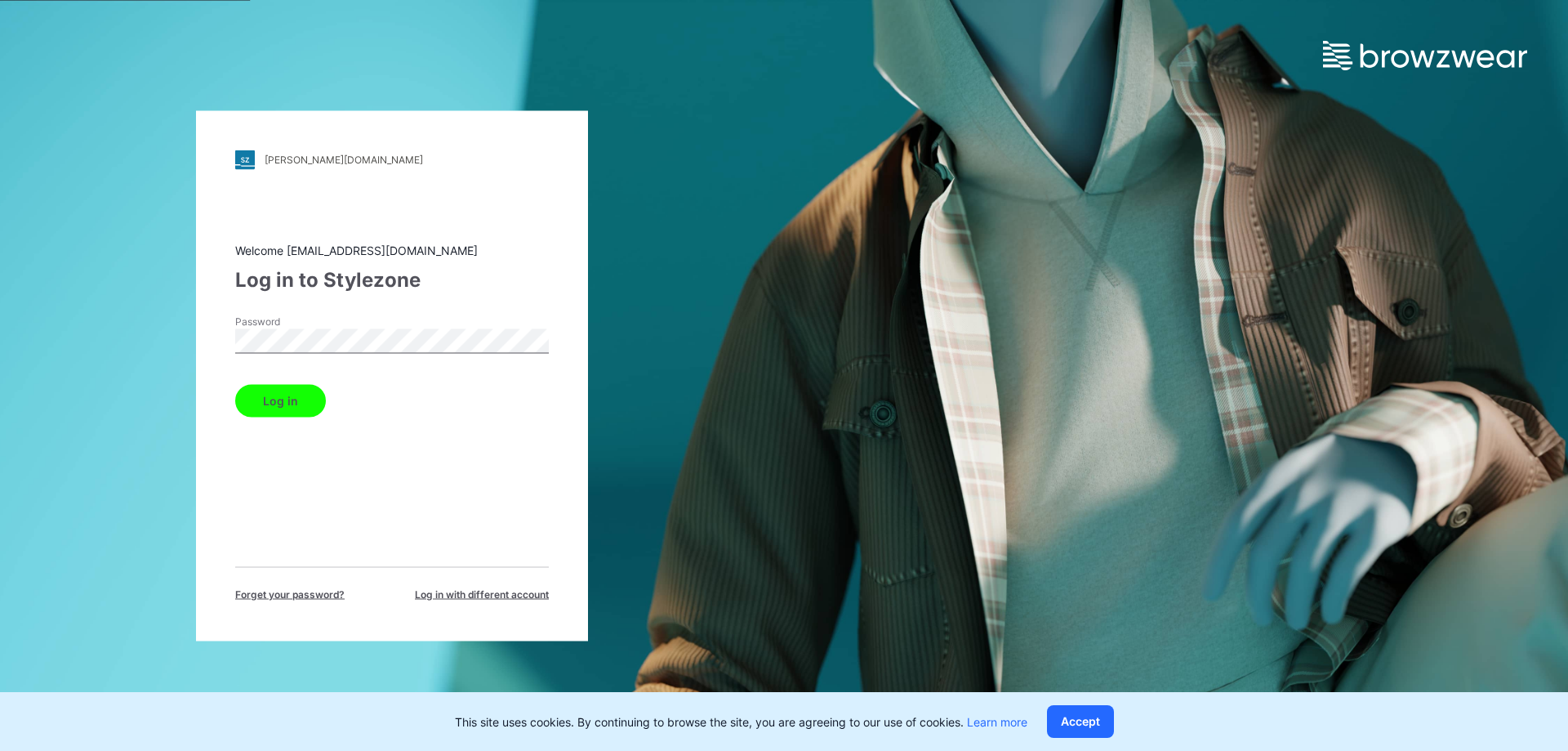
click at [267, 405] on button "Log in" at bounding box center [280, 400] width 90 height 33
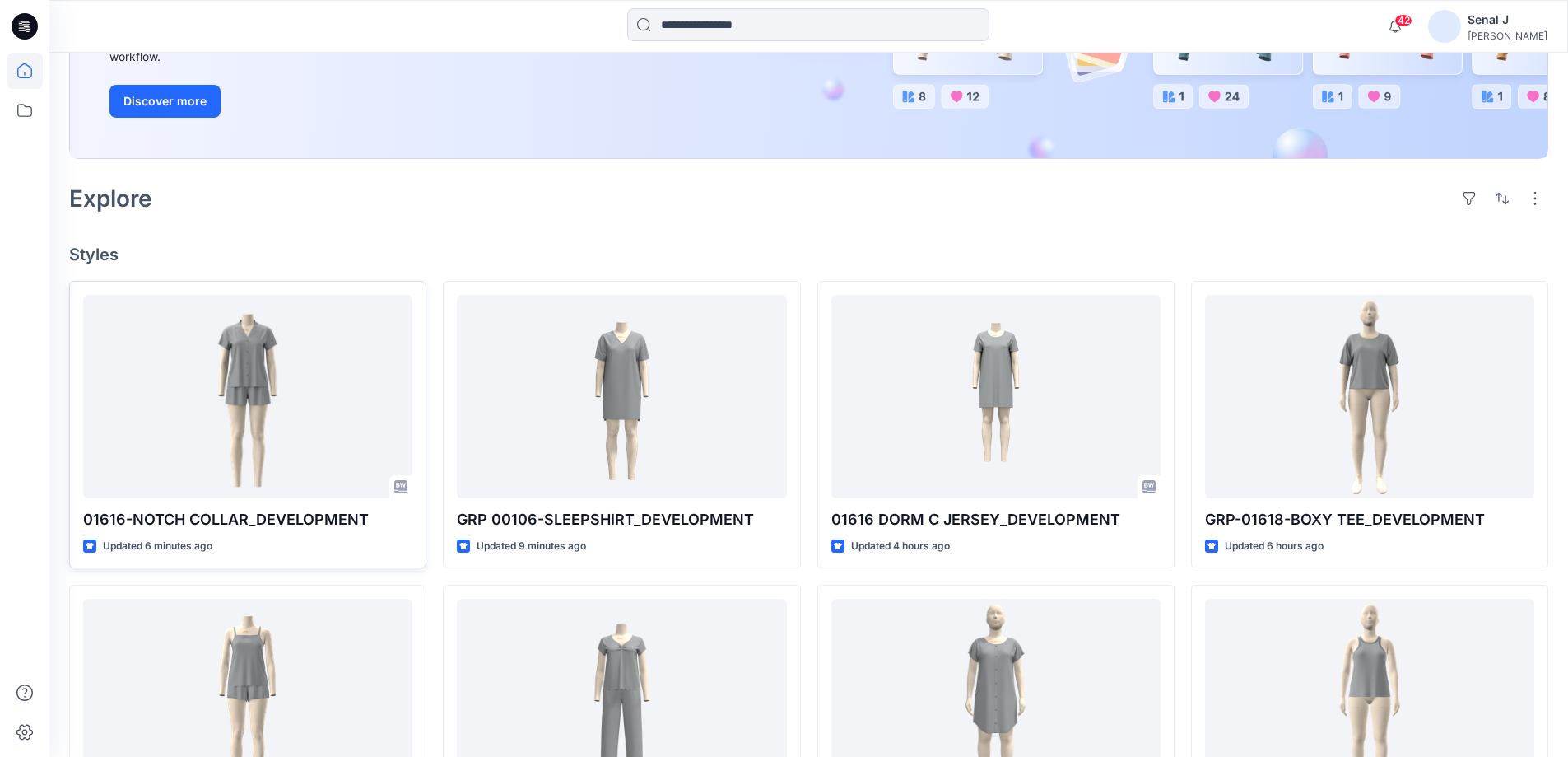
scroll to position [329, 0]
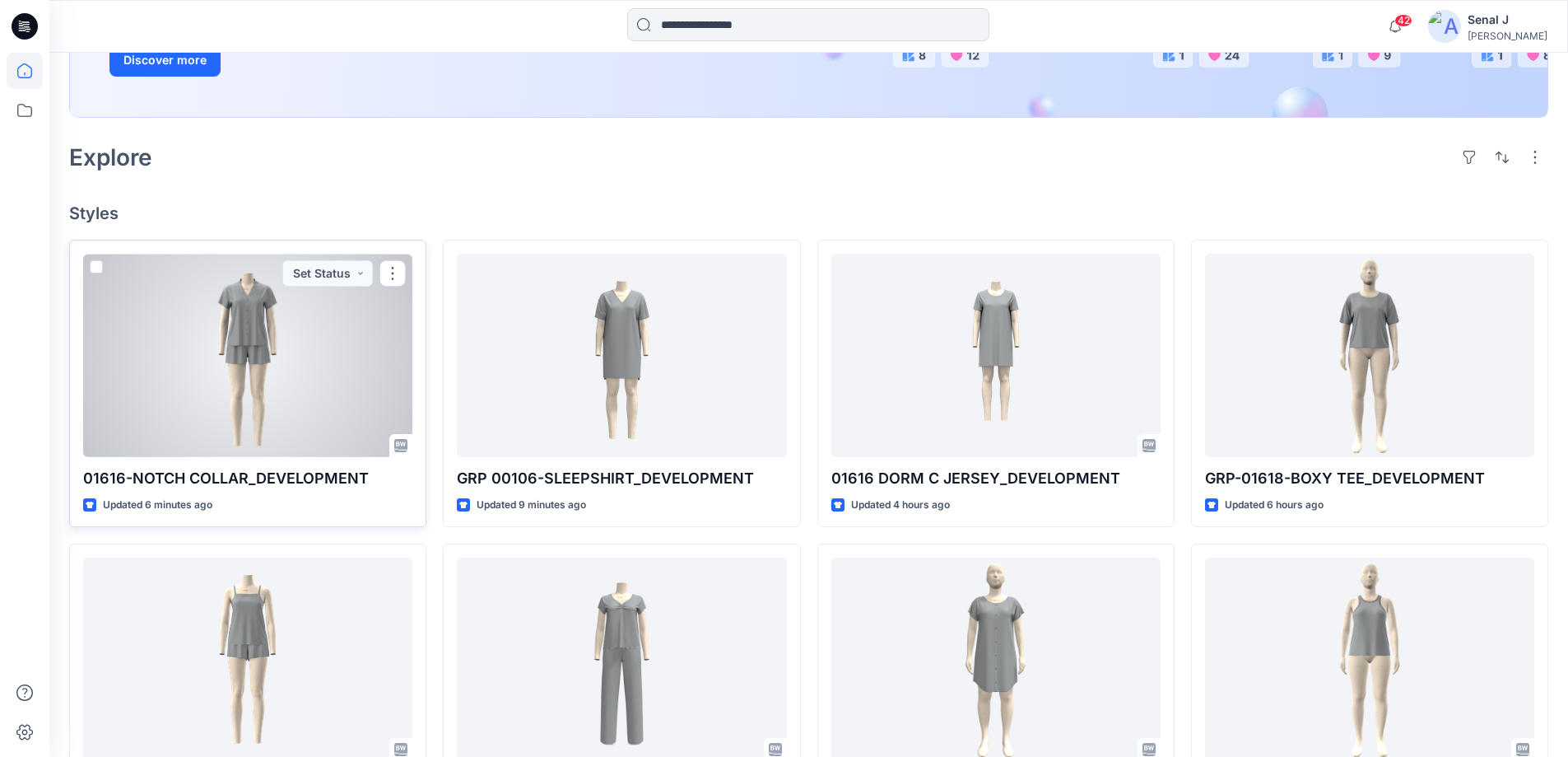
click at [256, 383] on div at bounding box center [247, 355] width 329 height 203
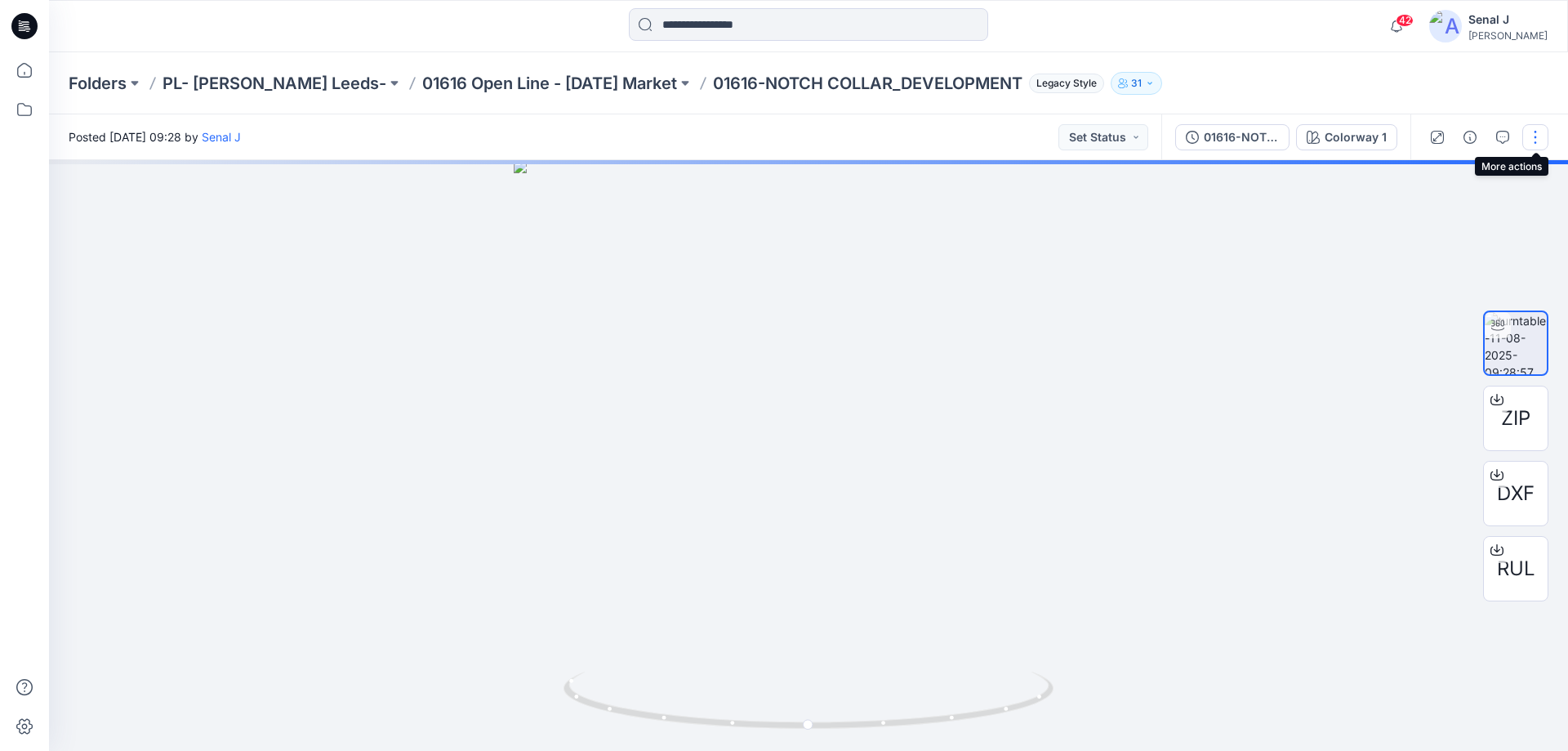
click at [1539, 135] on button "button" at bounding box center [1535, 137] width 27 height 27
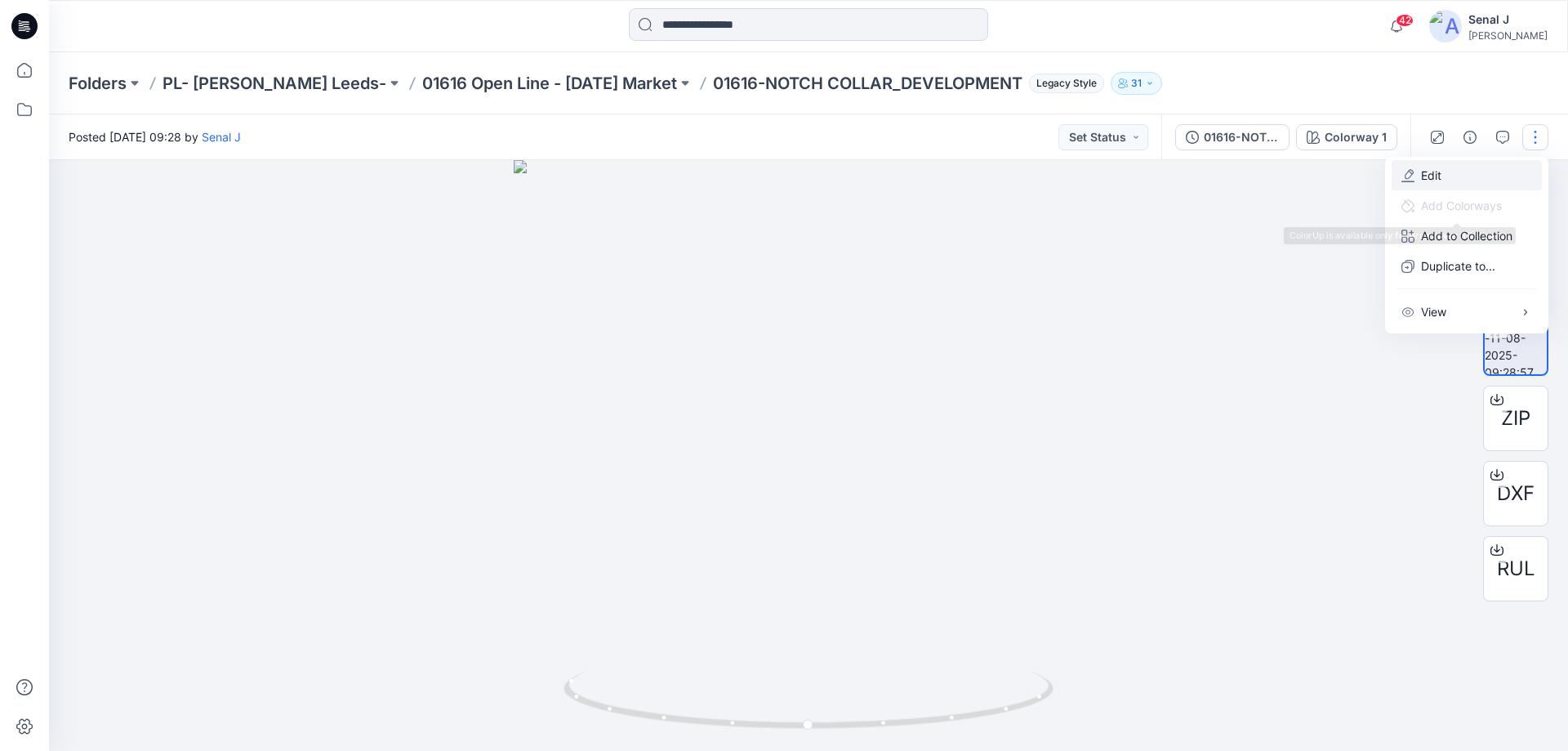
click at [1449, 176] on button "Edit" at bounding box center [1466, 175] width 150 height 30
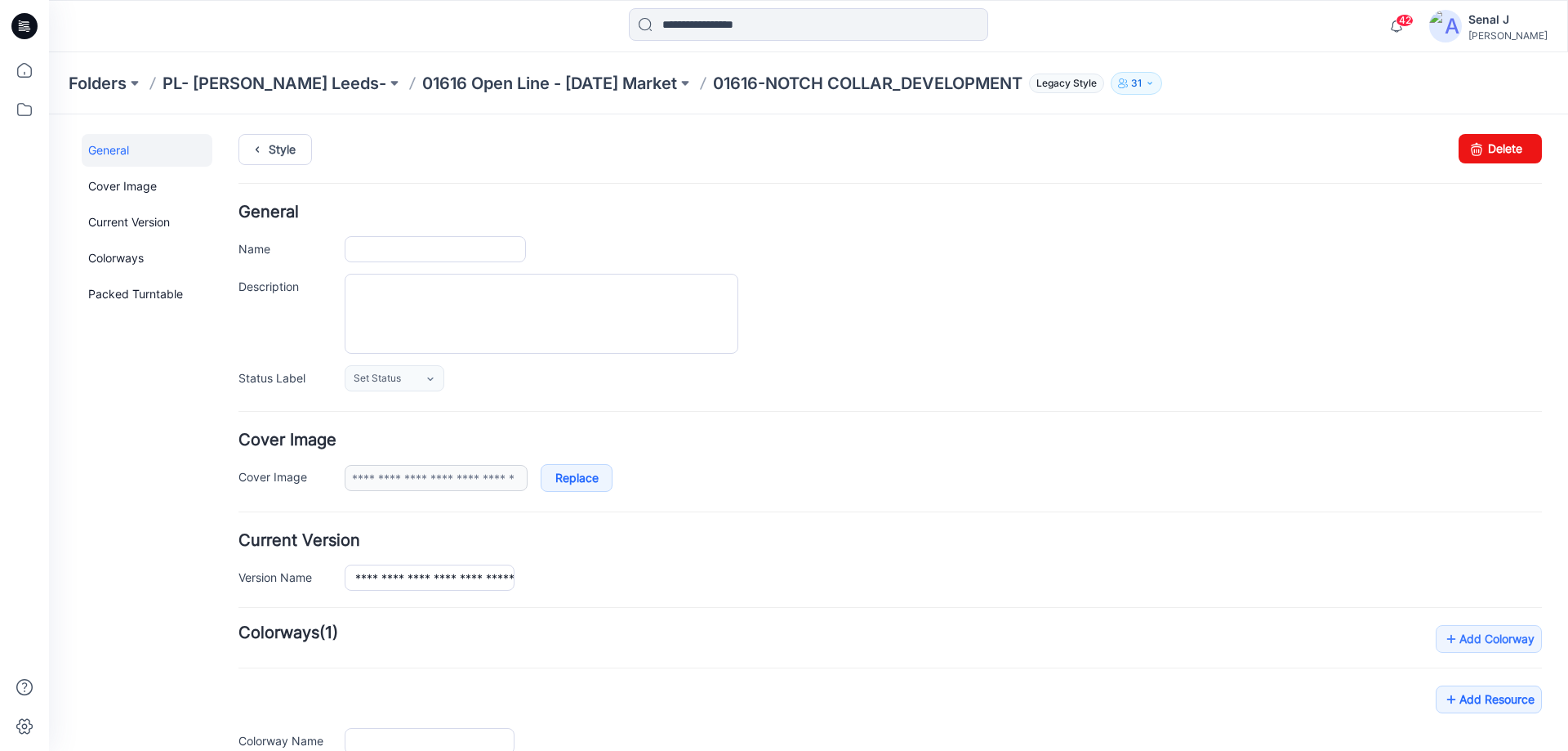
type input "**********"
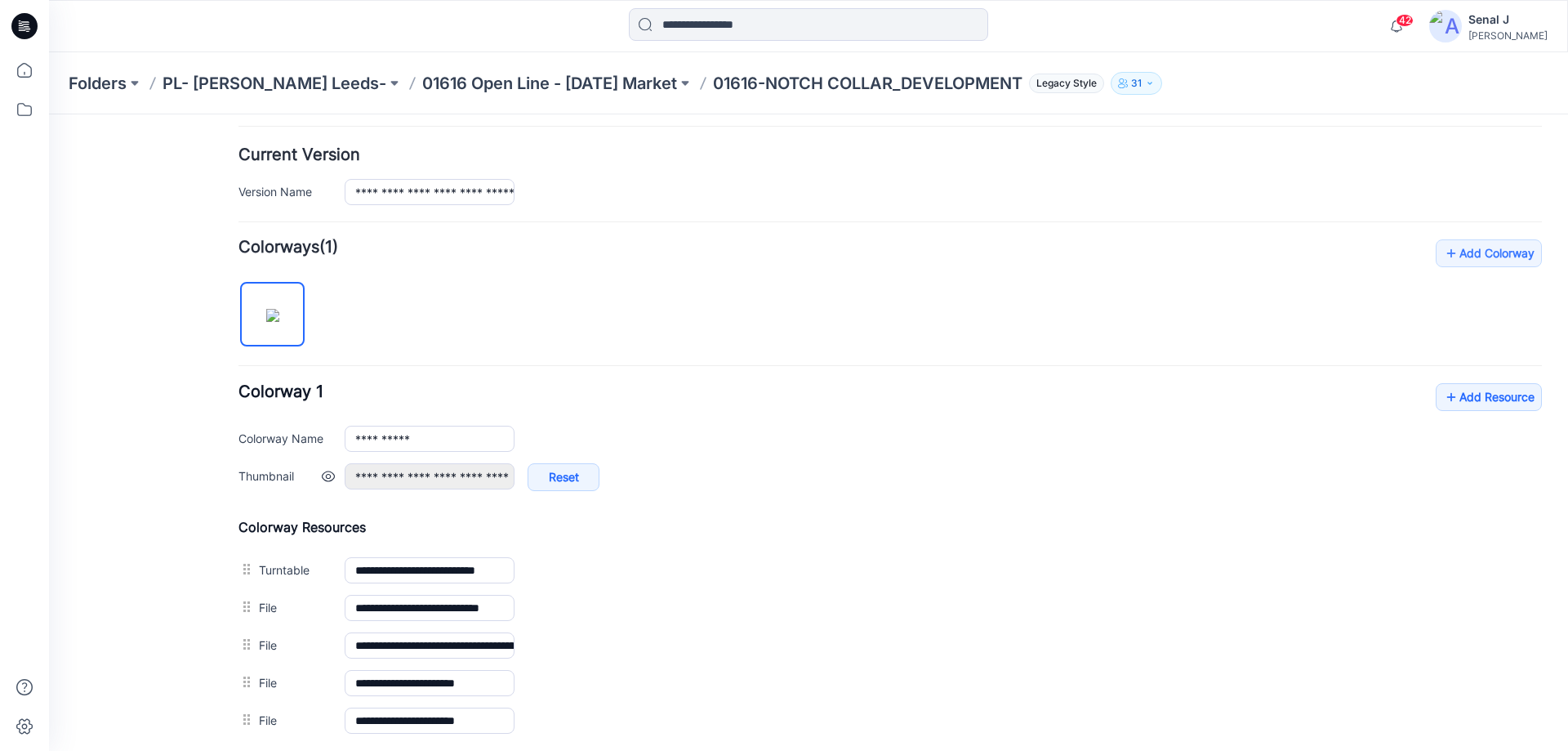
scroll to position [435, 0]
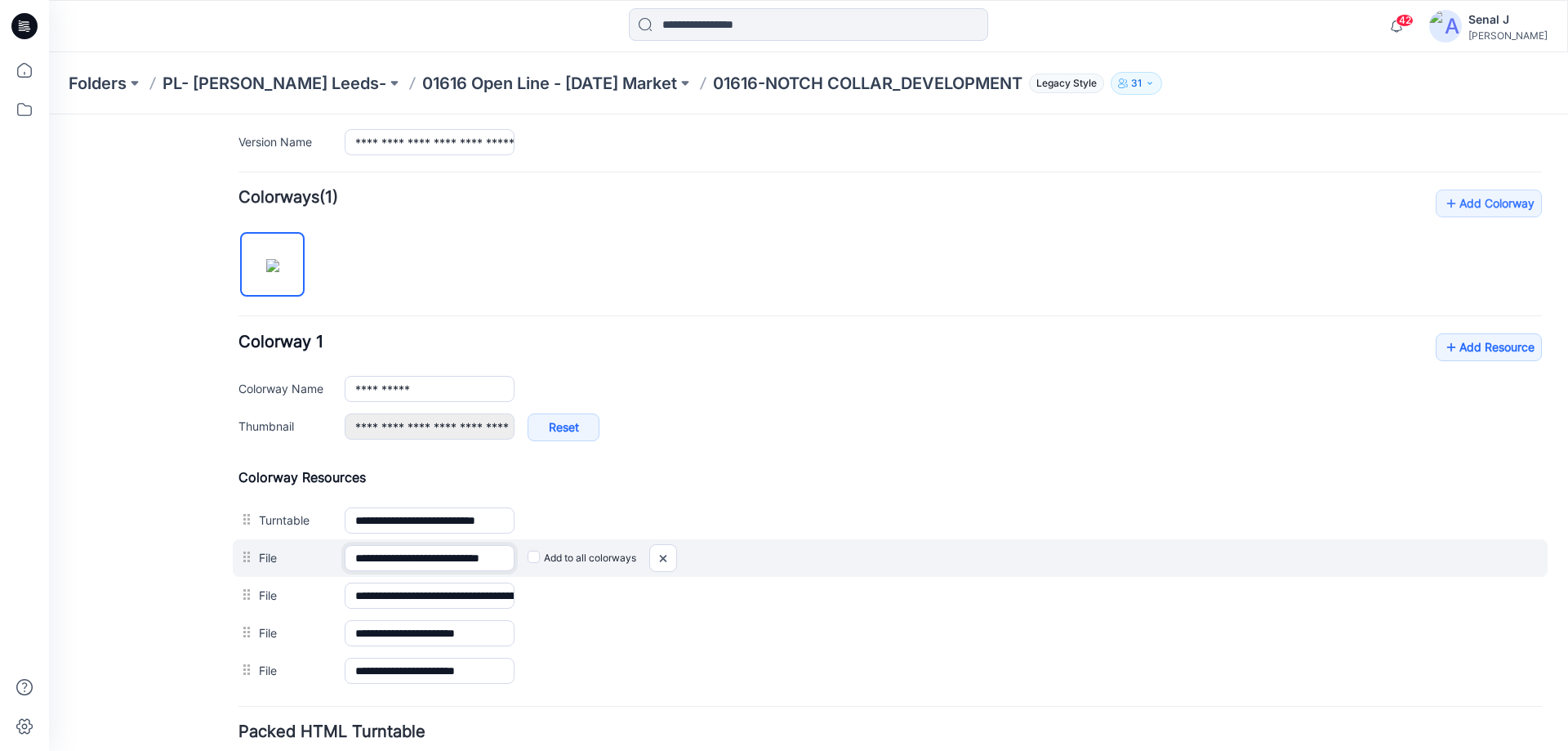
click at [494, 559] on input "**********" at bounding box center [430, 558] width 170 height 27
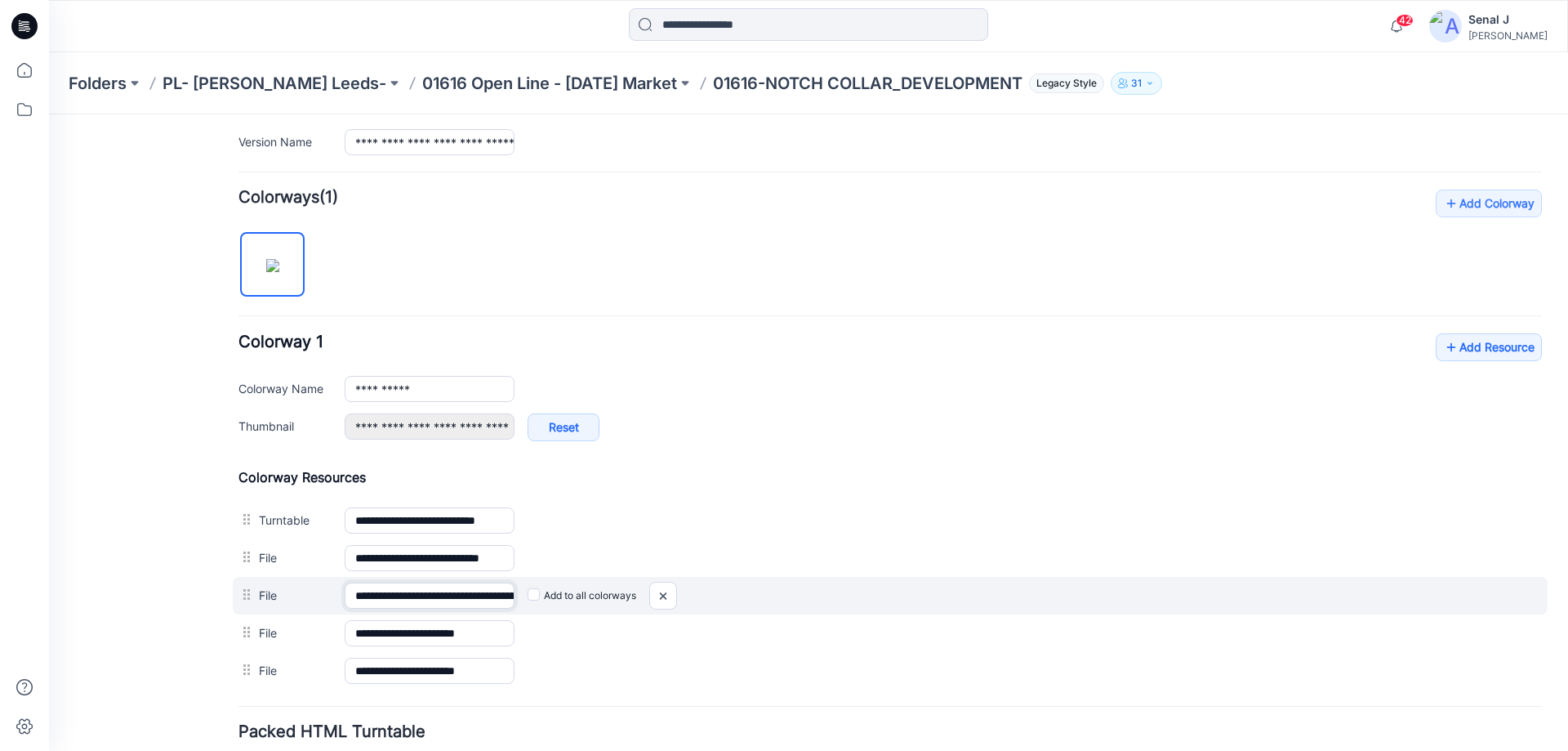
scroll to position [0, 0]
click at [445, 601] on input "**********" at bounding box center [430, 595] width 170 height 27
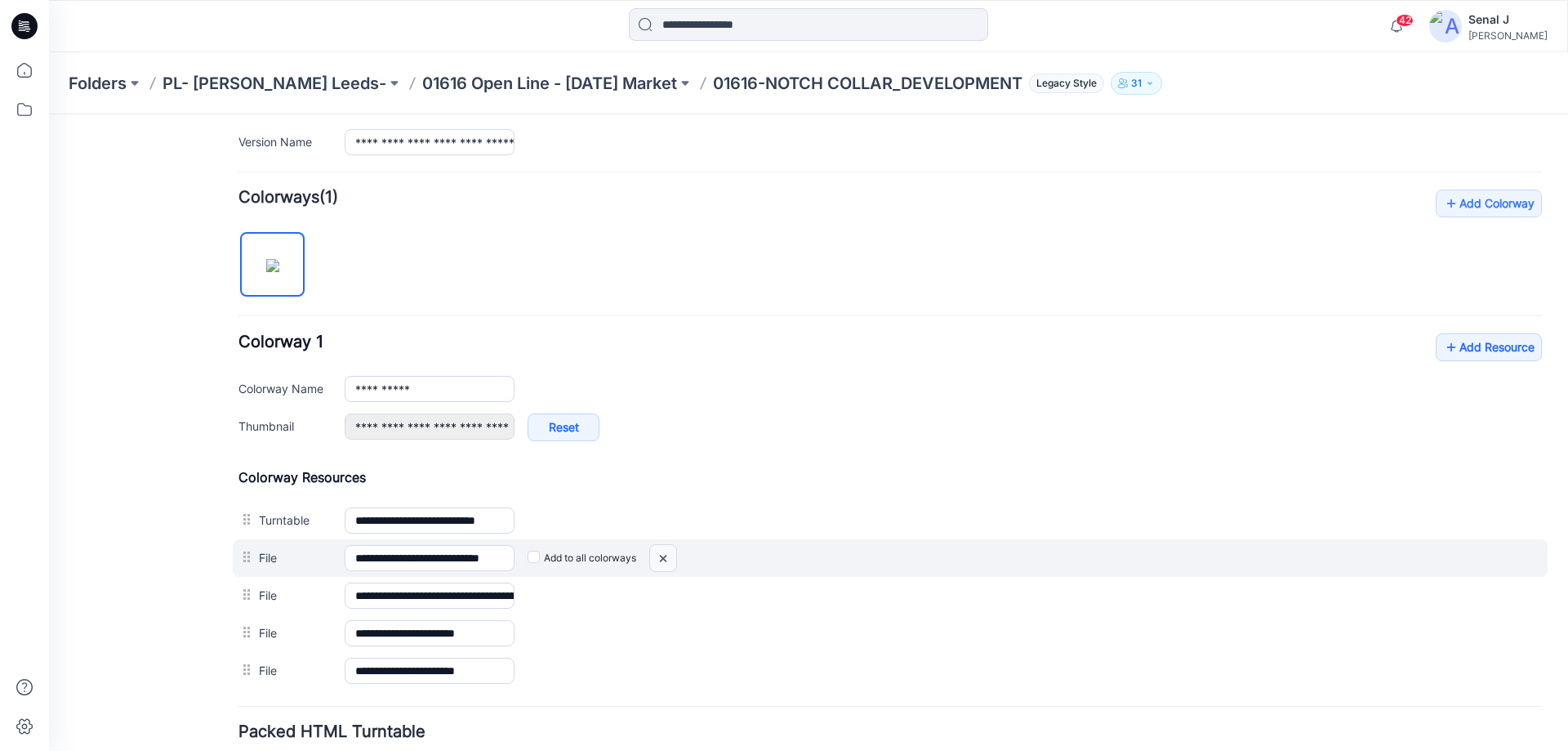
drag, startPoint x: 665, startPoint y: 559, endPoint x: 895, endPoint y: 187, distance: 437.4
click at [49, 114] on img at bounding box center [49, 114] width 0 height 0
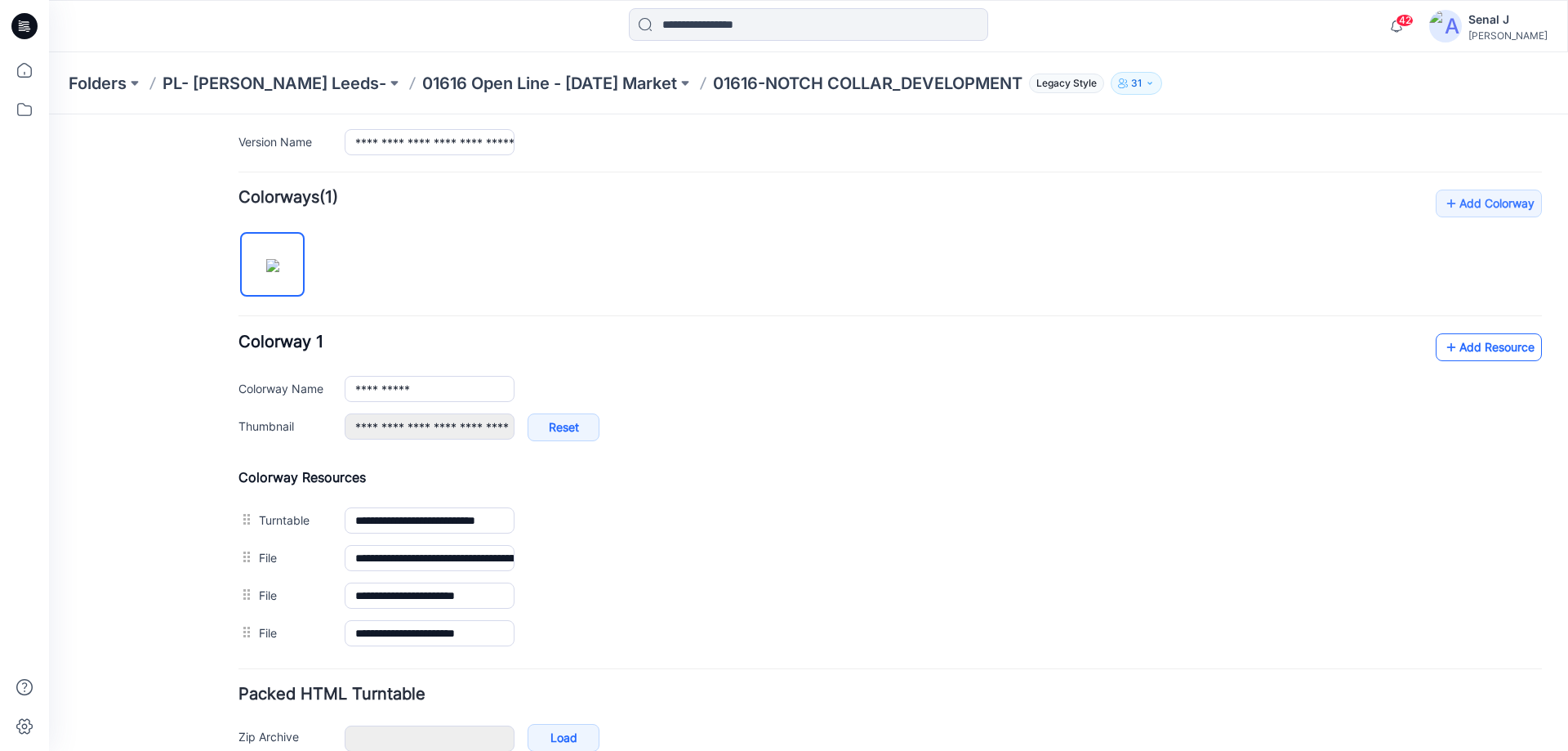
click at [1472, 347] on link "Add Resource" at bounding box center [1488, 347] width 106 height 27
